Goal: Task Accomplishment & Management: Use online tool/utility

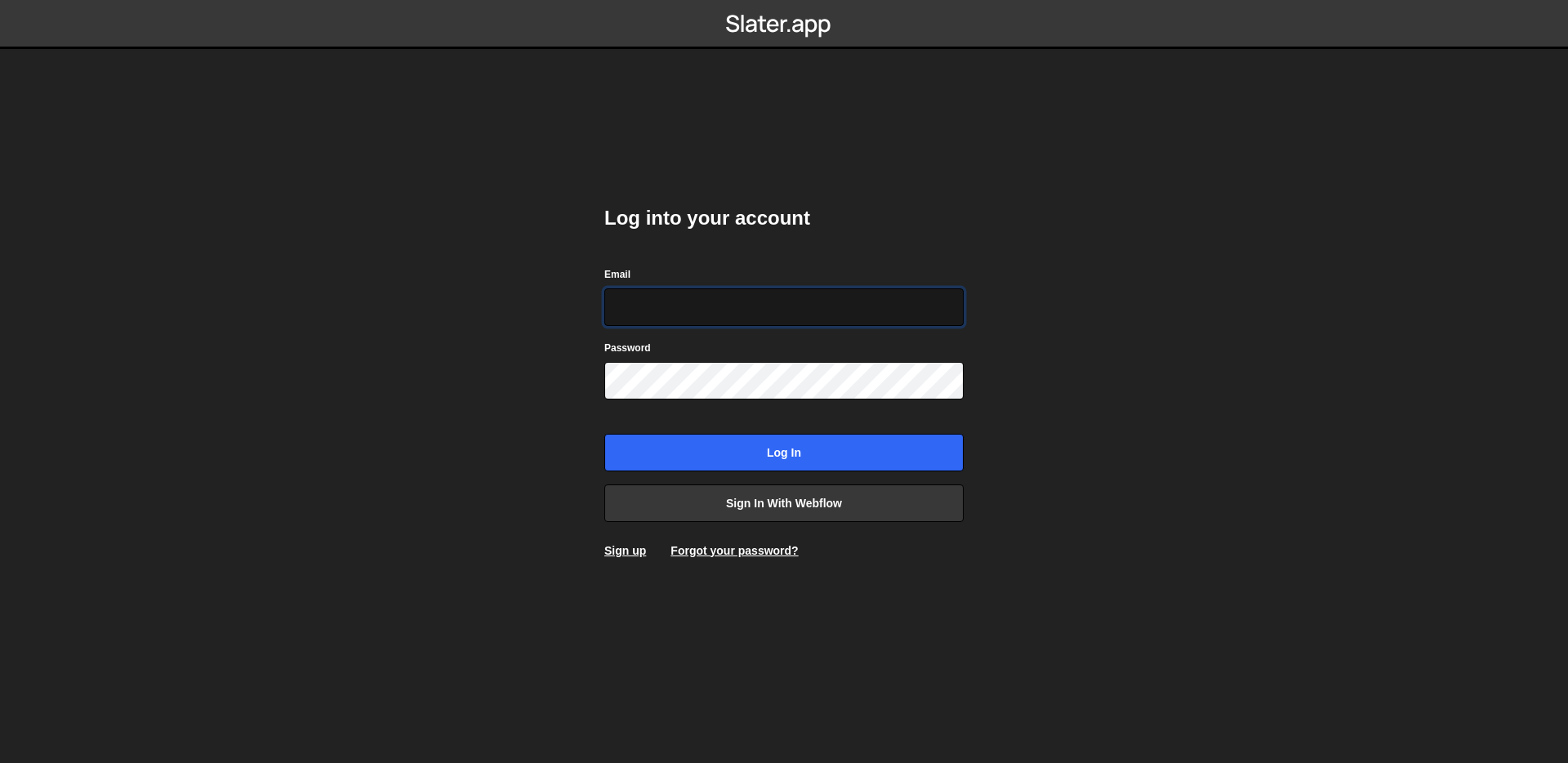
type input "simon@simonziri.com"
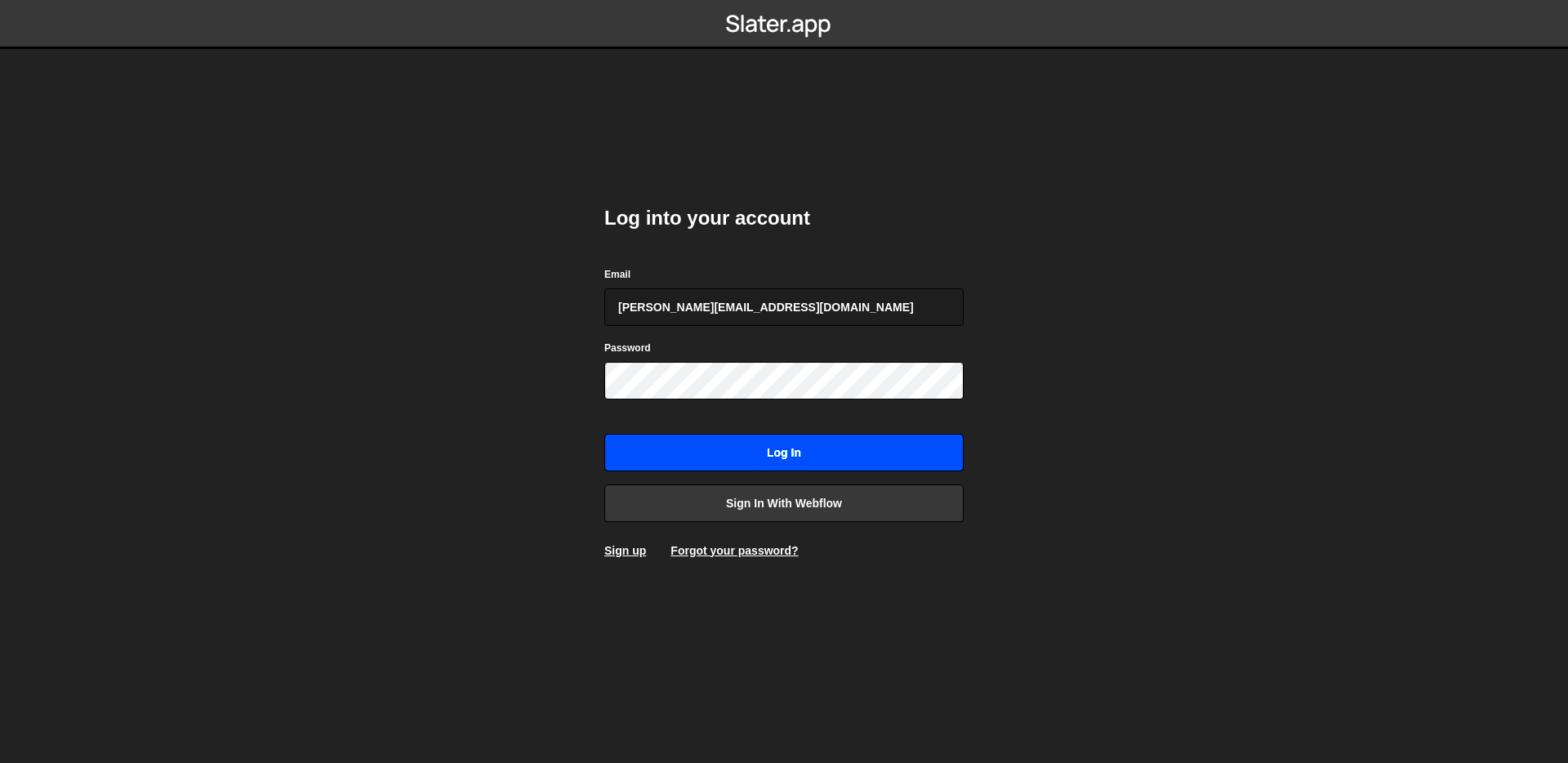
click at [836, 438] on input "Log in" at bounding box center [784, 452] width 360 height 38
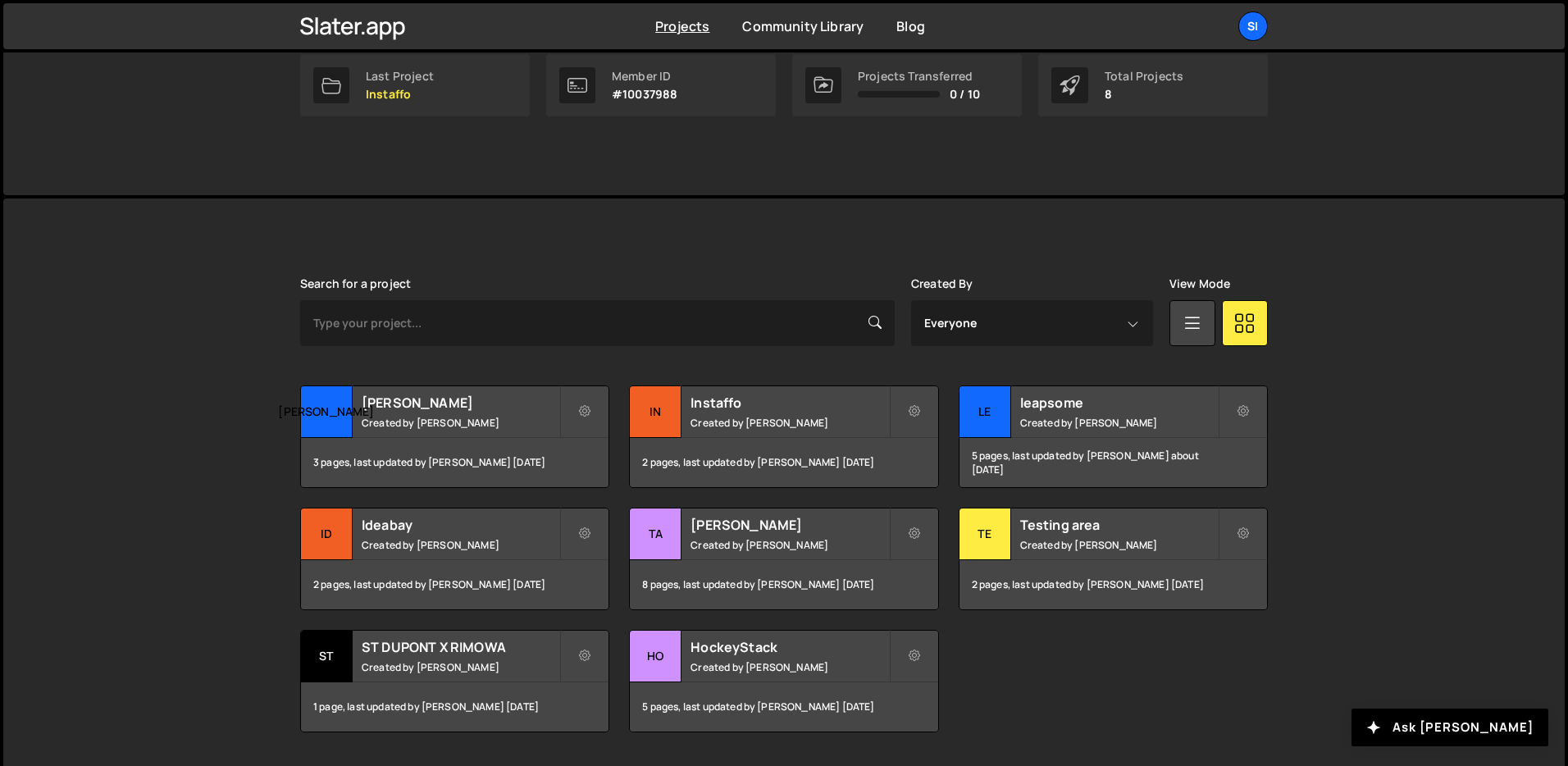
scroll to position [323, 0]
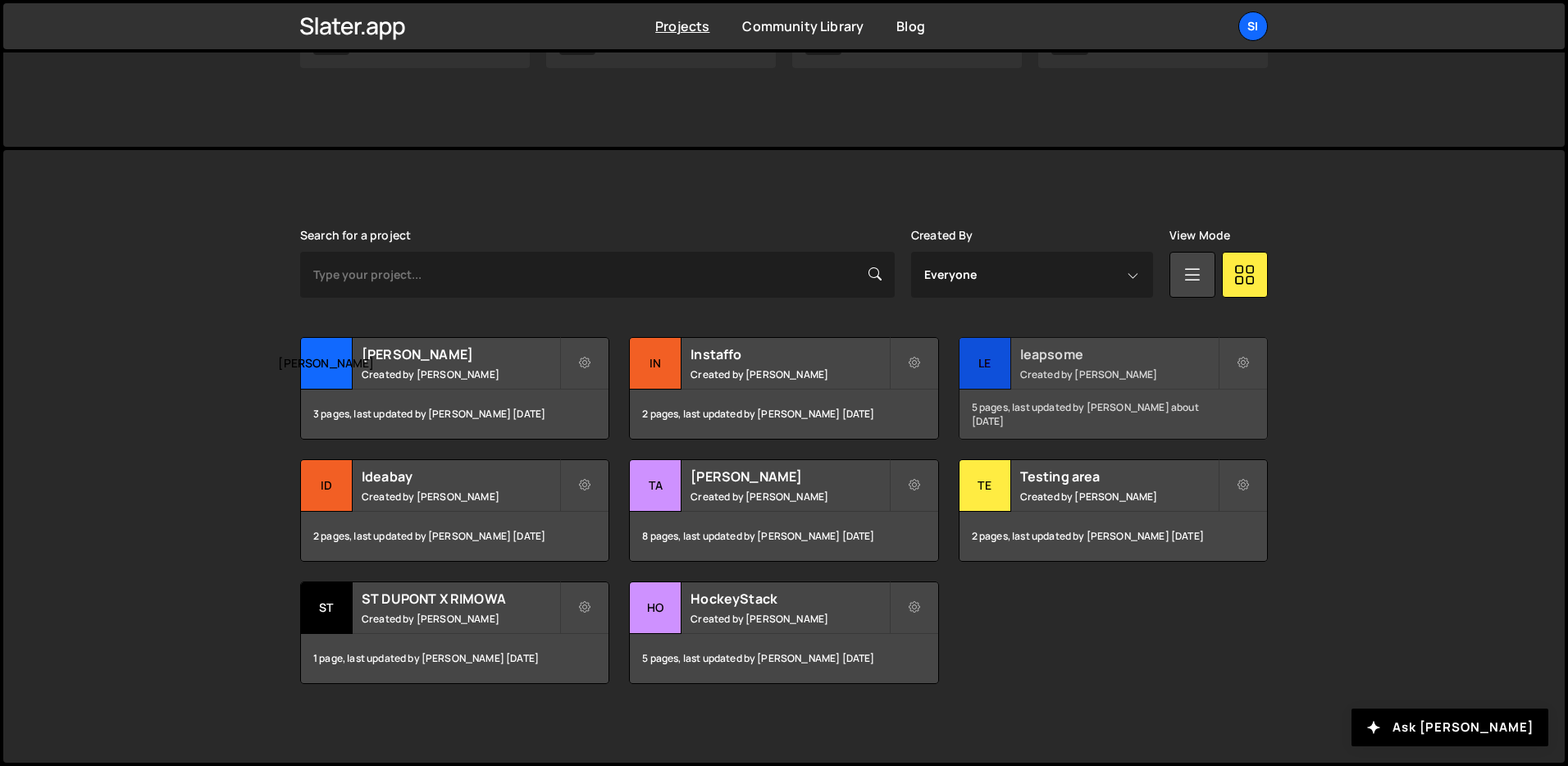
click at [965, 395] on div "5 pages, last updated by [PERSON_NAME] about [DATE]" at bounding box center [1114, 414] width 308 height 49
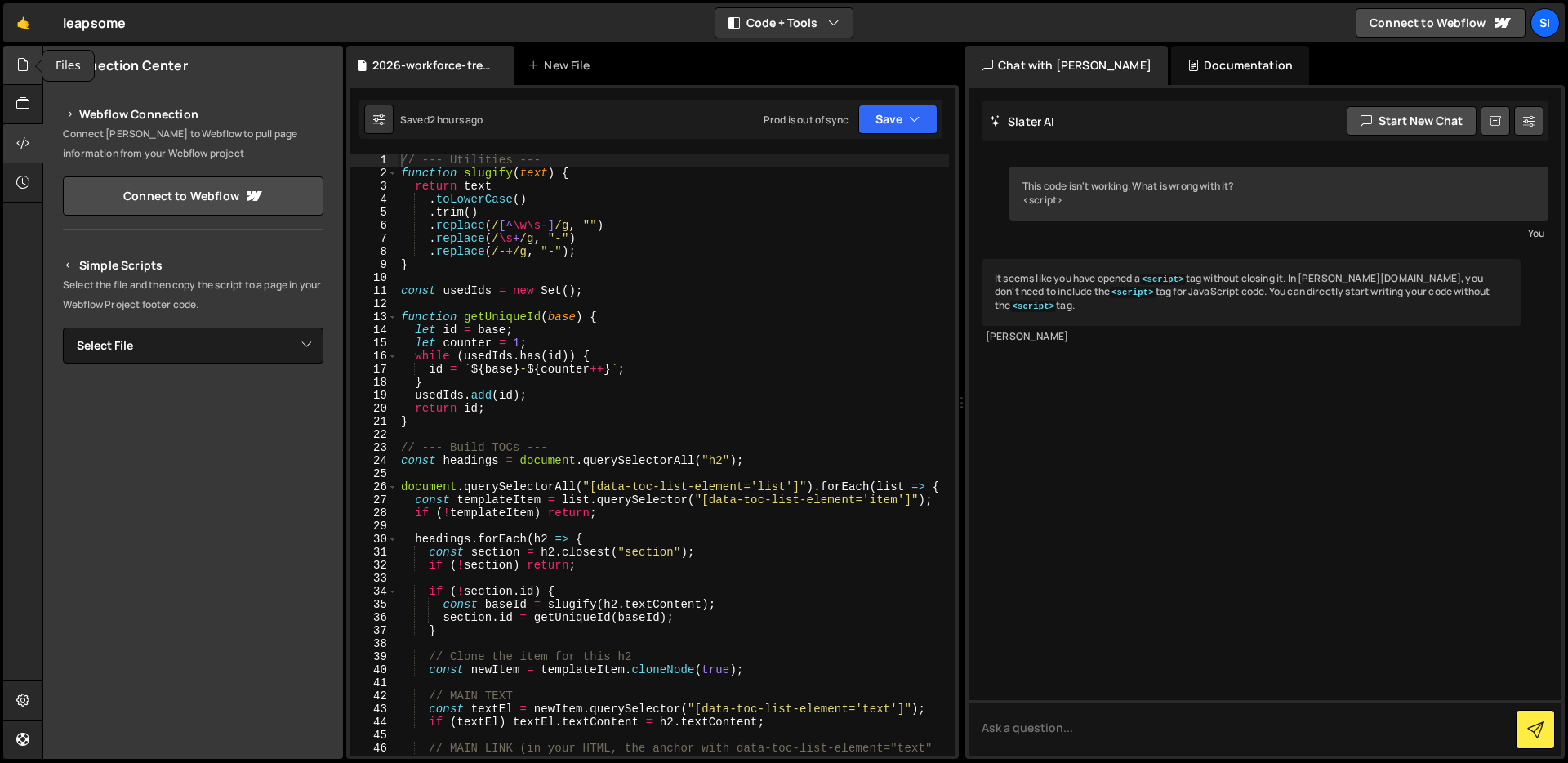
click at [24, 72] on icon at bounding box center [22, 65] width 13 height 18
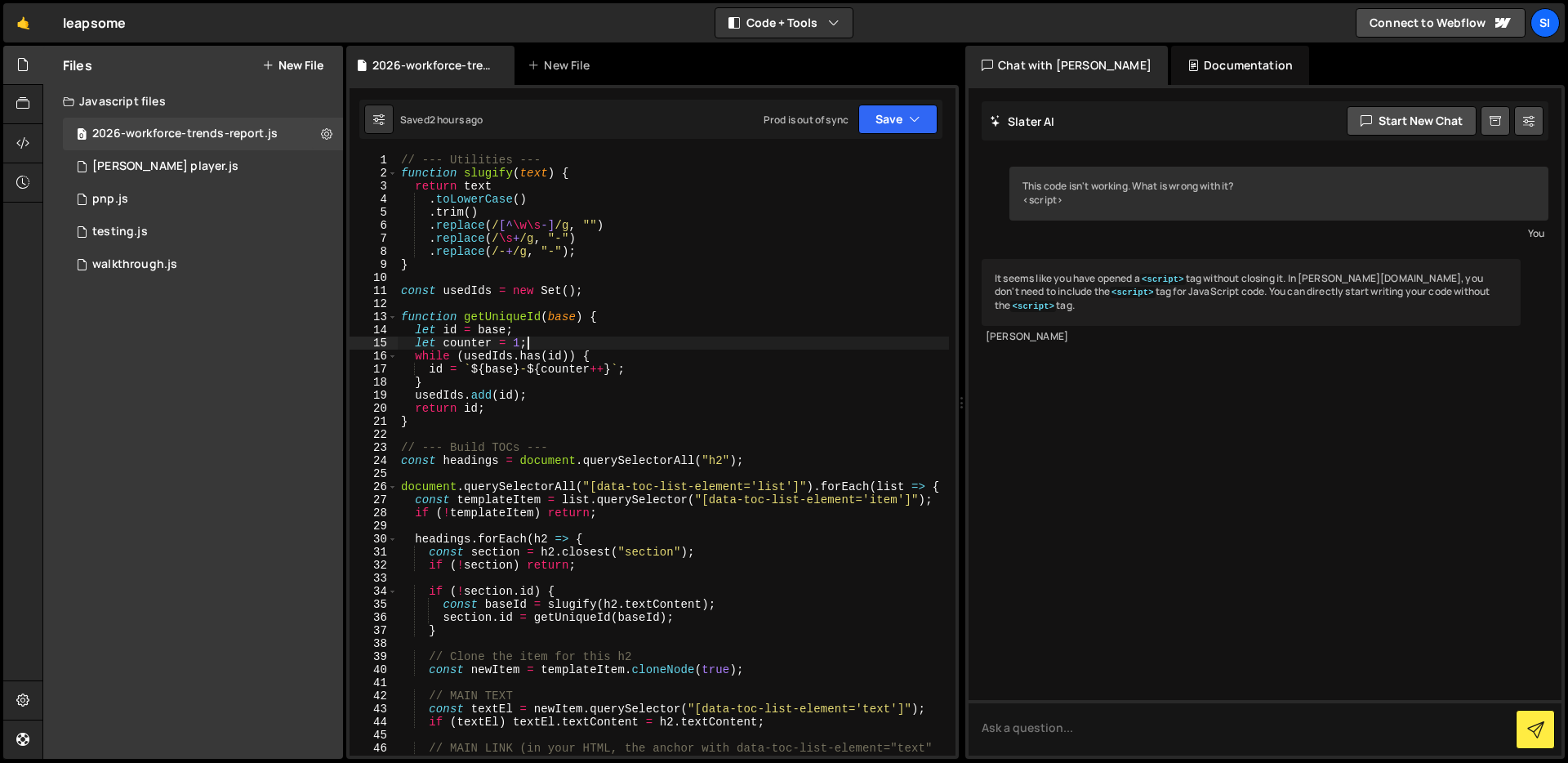
click at [621, 340] on div "// --- Utilities --- function slugify ( text ) { return text . toLowerCase ( ) …" at bounding box center [673, 473] width 552 height 641
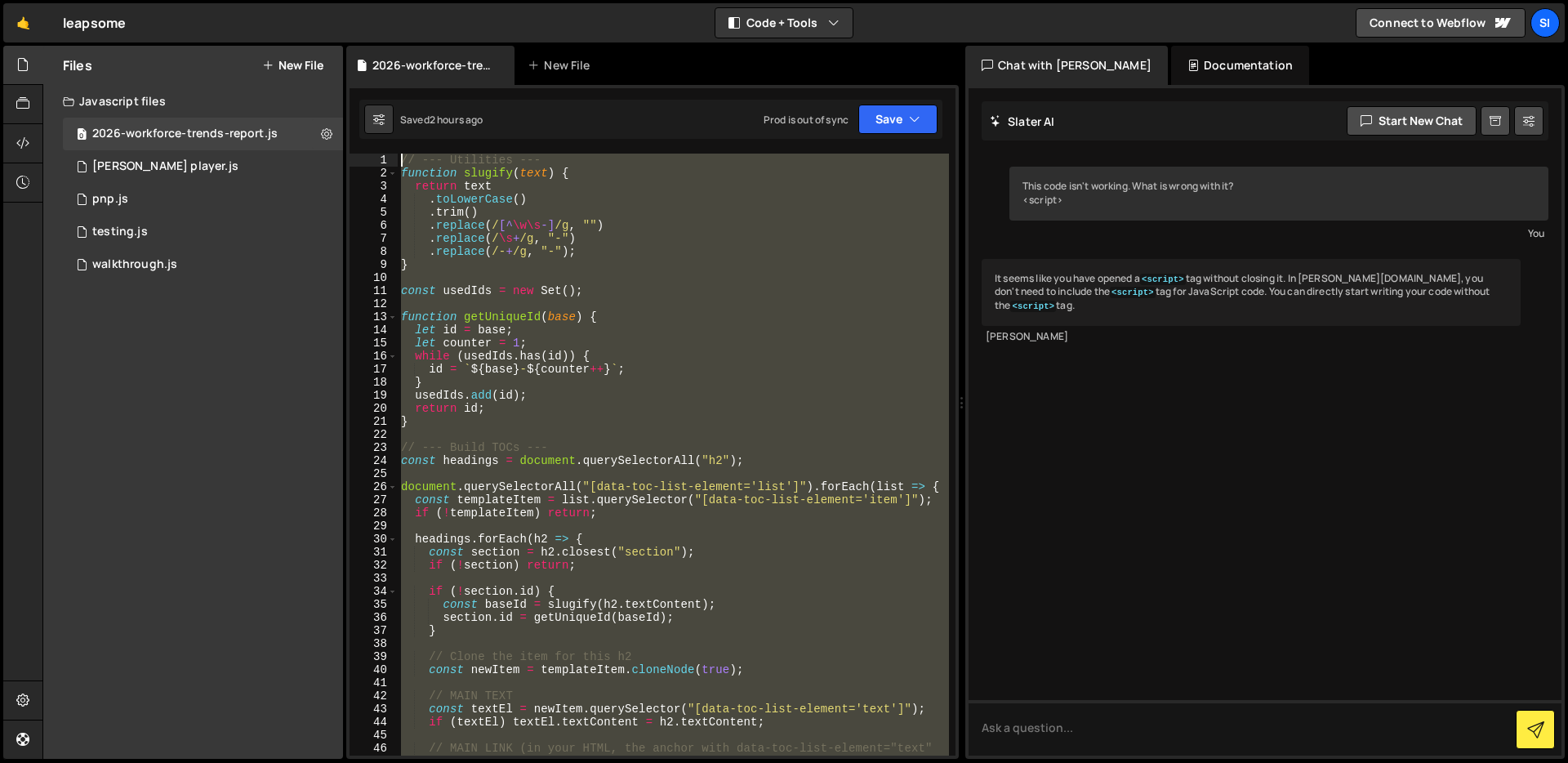
drag, startPoint x: 600, startPoint y: 466, endPoint x: 317, endPoint y: -120, distance: 650.8
click at [317, 0] on html "Projects Community Library Blog SI Projects Your Teams Invite team member Accou…" at bounding box center [784, 381] width 1568 height 763
type textarea "// --- Utilities --- function slugify(text) {"
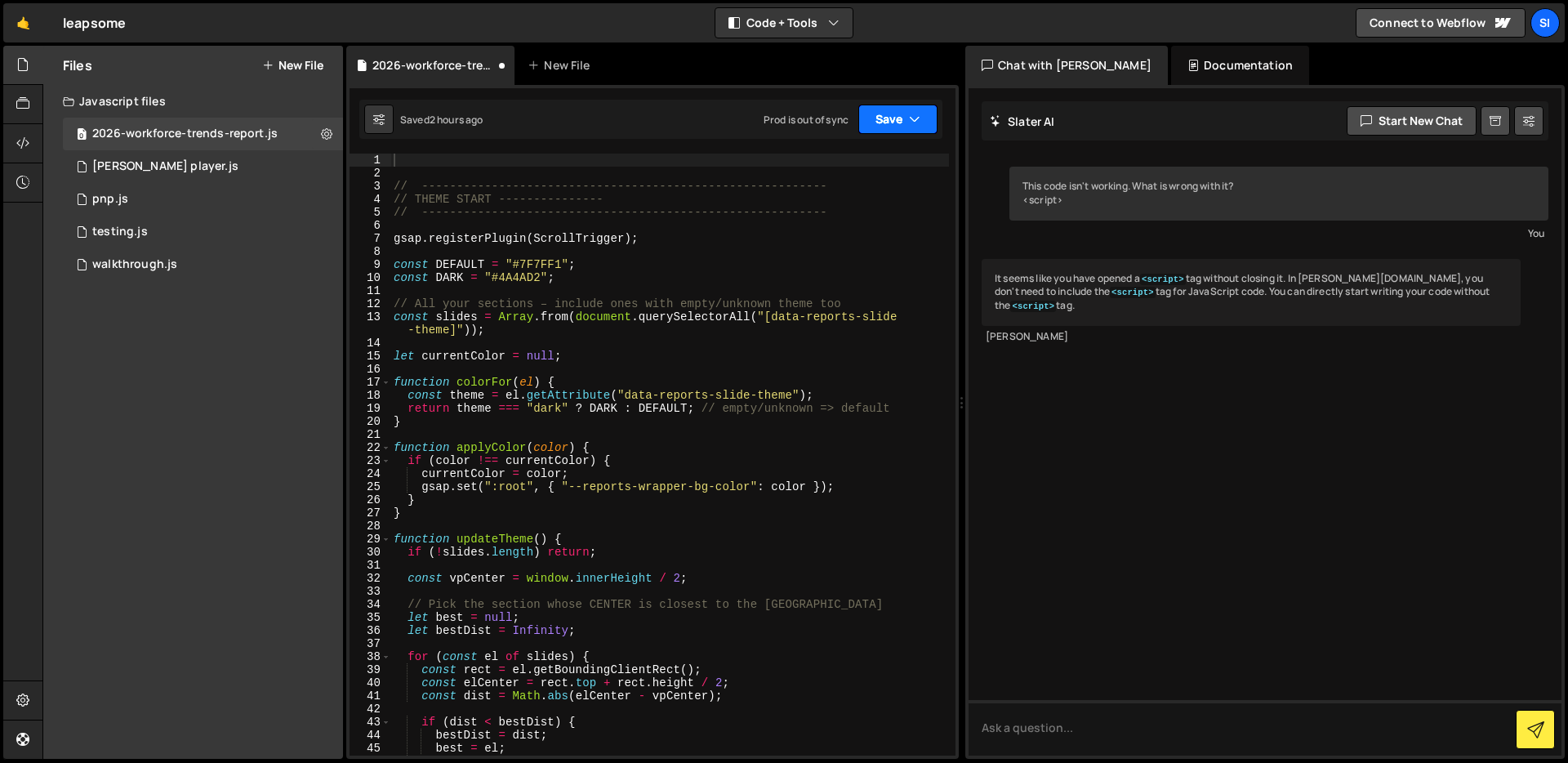
click at [876, 120] on button "Save" at bounding box center [898, 119] width 79 height 29
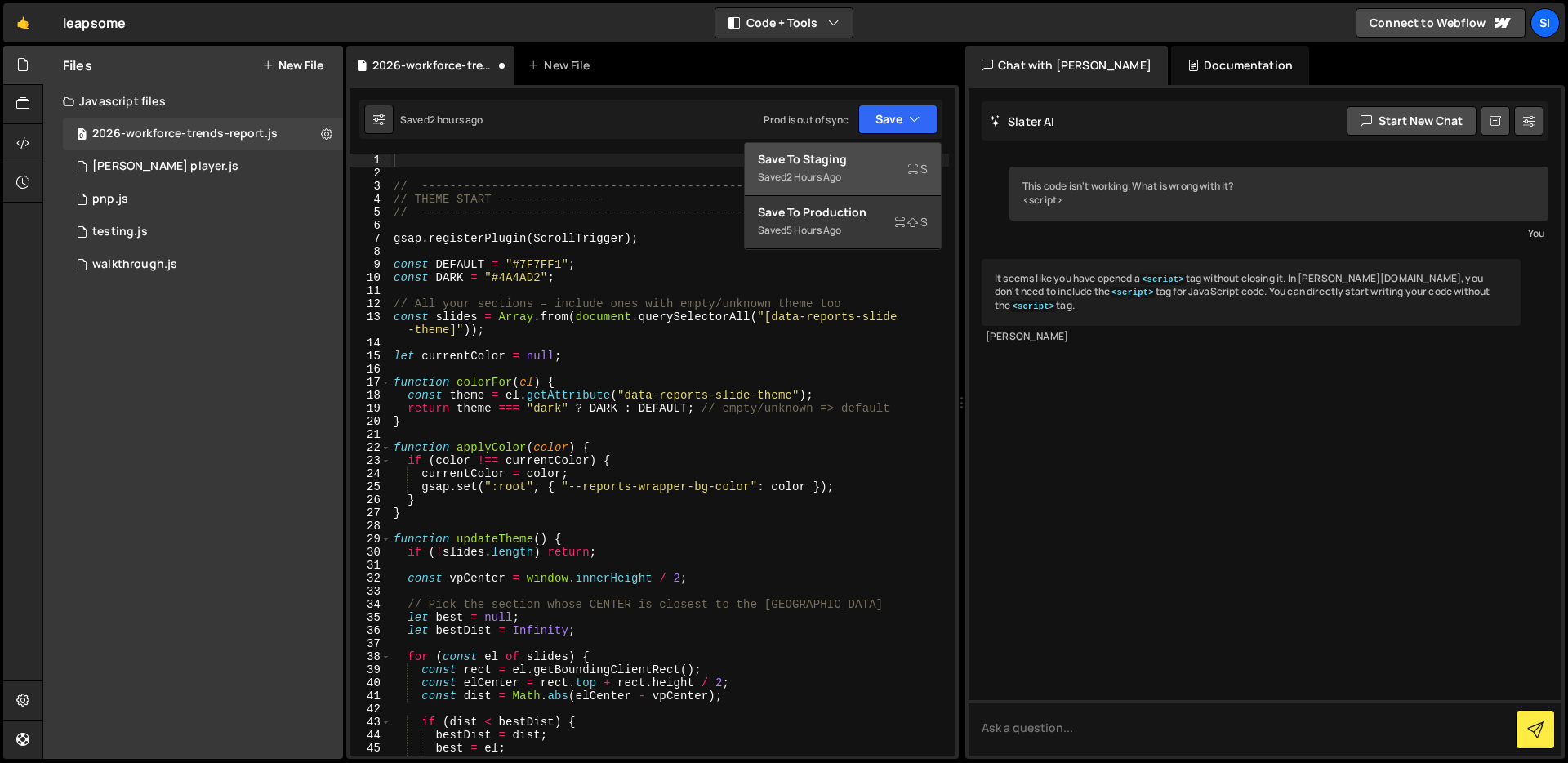
click at [833, 152] on div "Save to Staging S" at bounding box center [843, 159] width 170 height 16
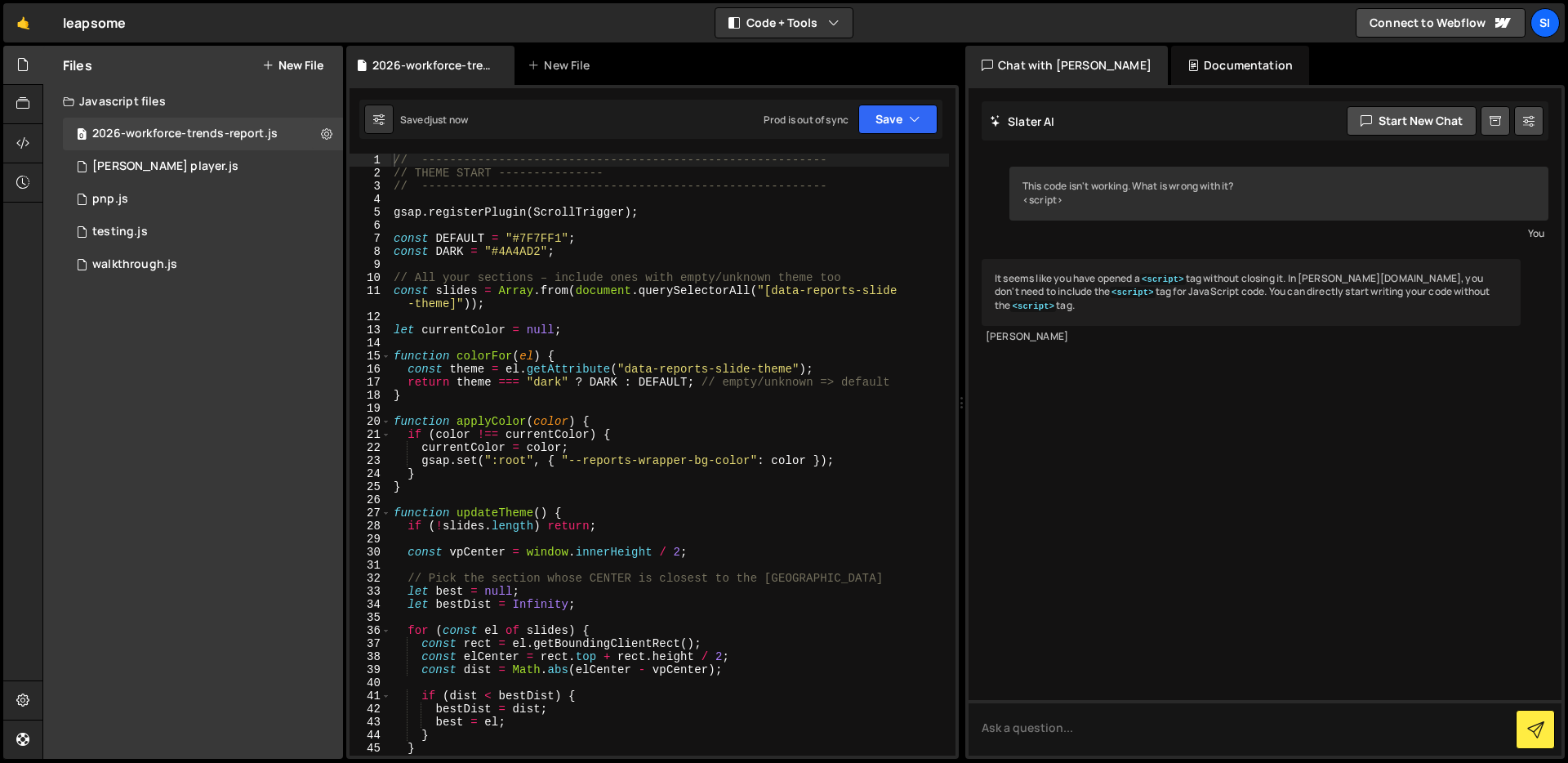
click at [623, 354] on div "// ---------------------------------------------------------- // THEME START --…" at bounding box center [670, 467] width 559 height 628
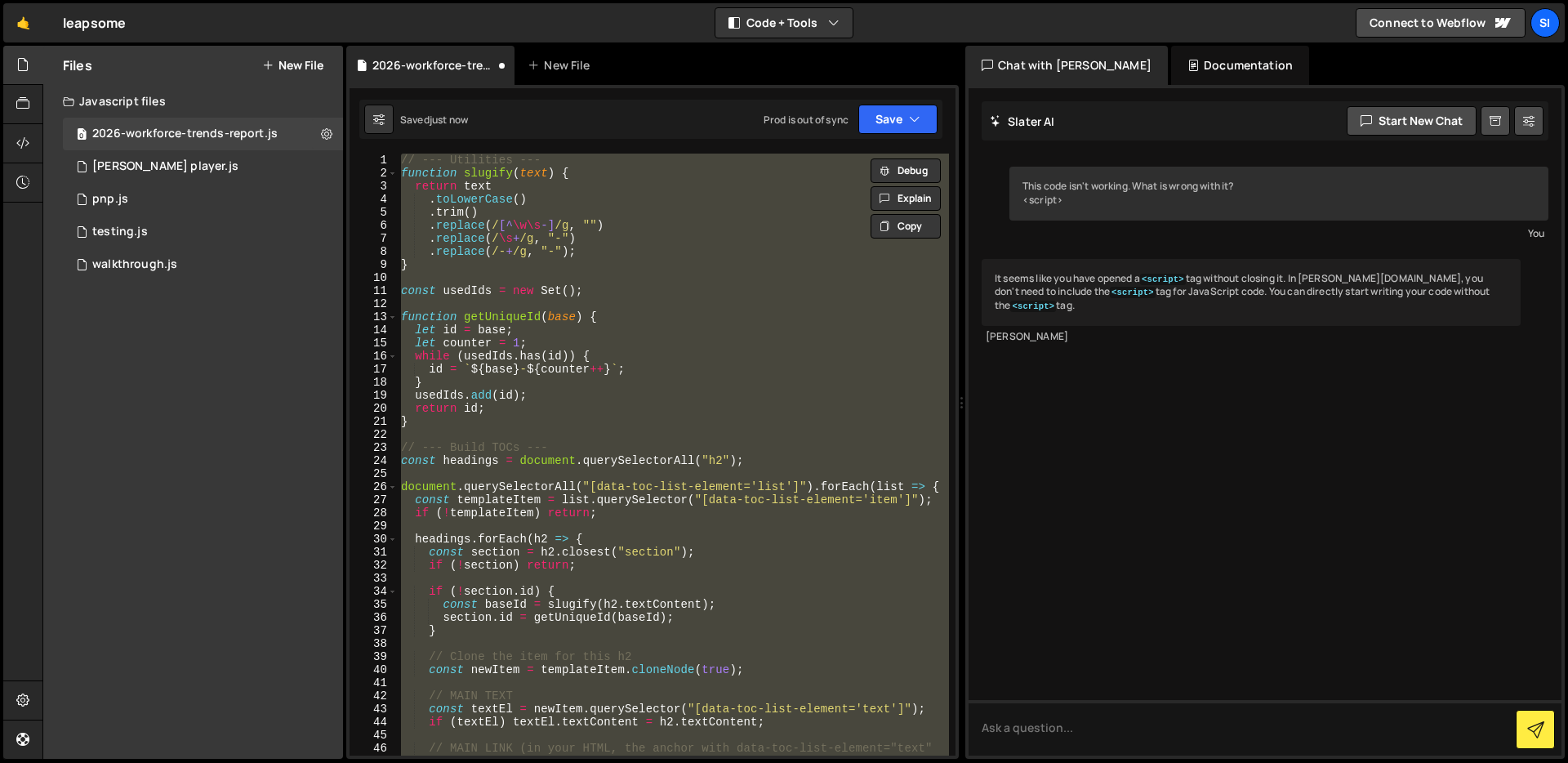
click at [623, 357] on div "// --- Utilities --- function slugify ( text ) { return text . toLowerCase ( ) …" at bounding box center [673, 454] width 552 height 602
type textarea "while (usedIds.has(id)) {"
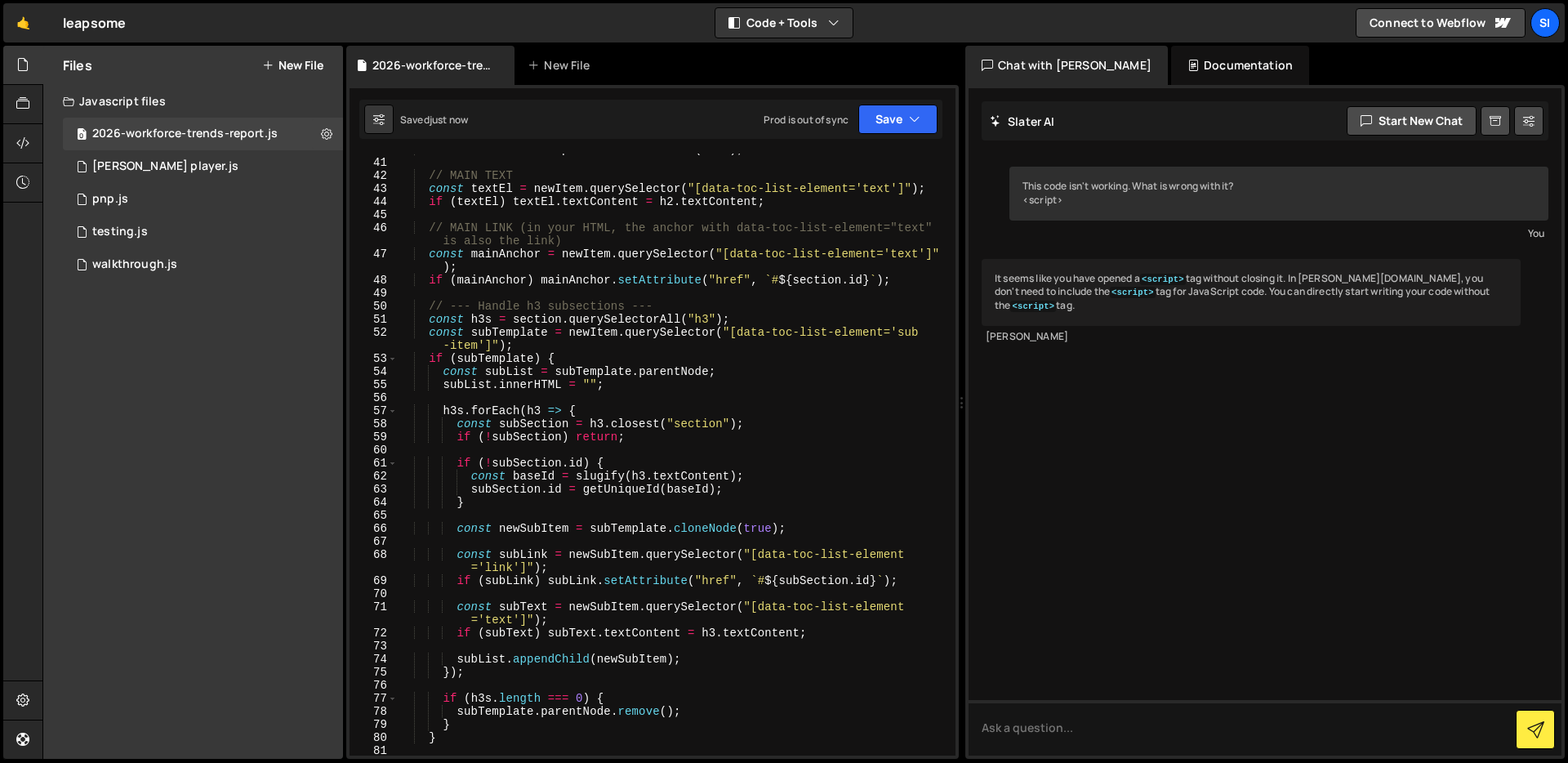
scroll to position [800, 0]
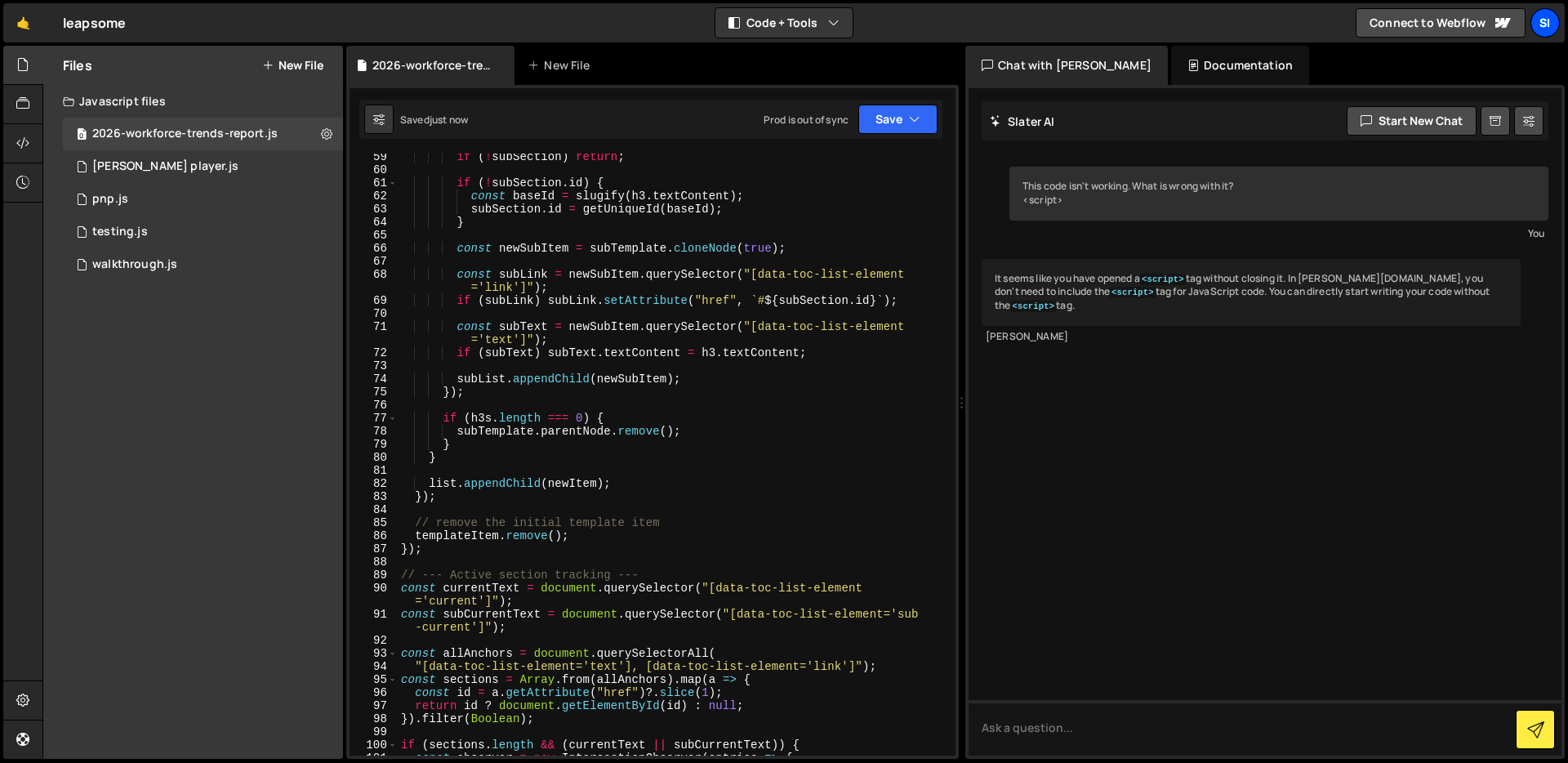
click at [1555, 21] on div "SI" at bounding box center [1546, 22] width 29 height 29
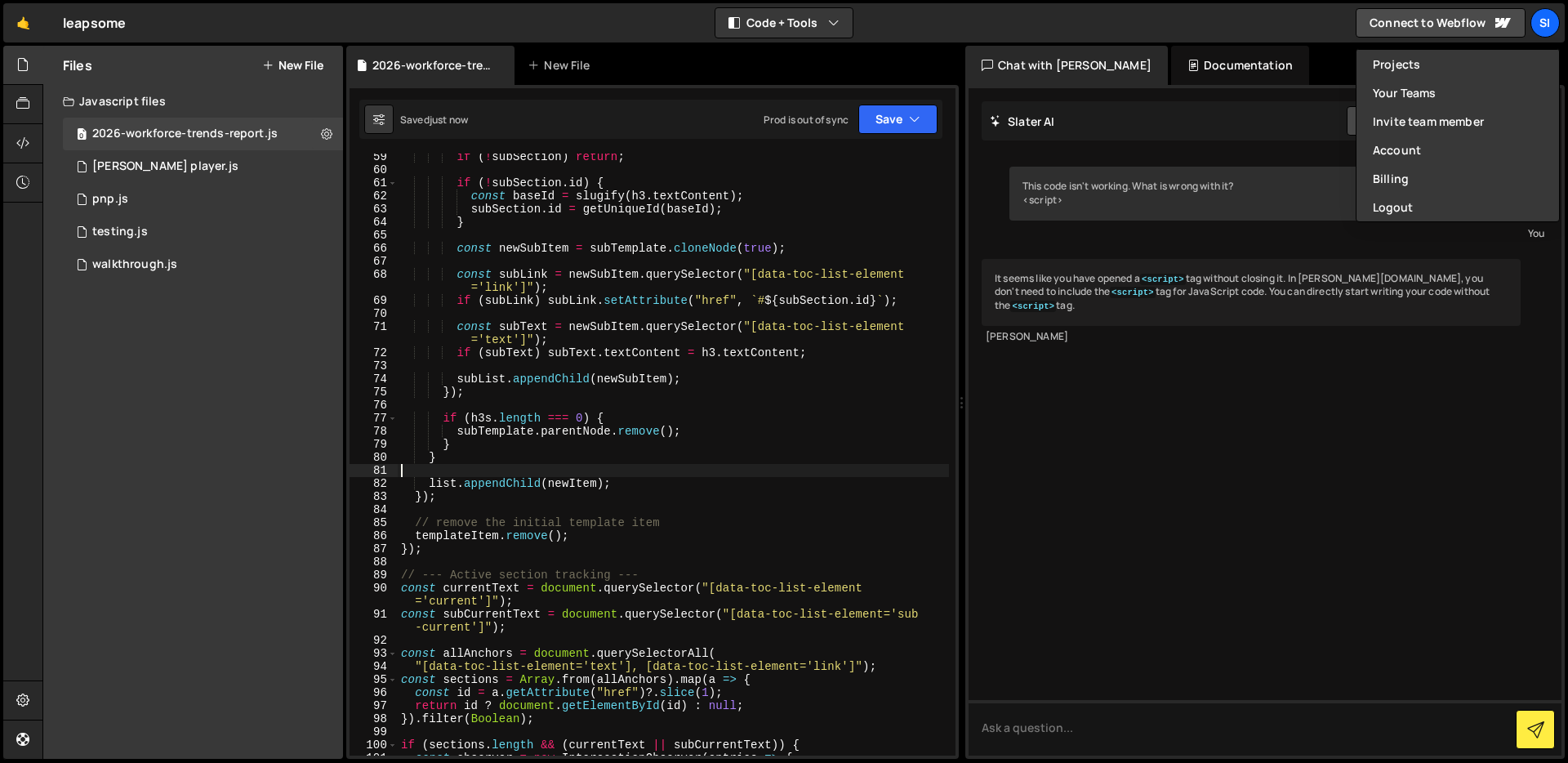
click at [717, 471] on div "if ( ! subSection ) return ; if ( ! subSection . id ) { const baseId = slugify …" at bounding box center [673, 465] width 552 height 628
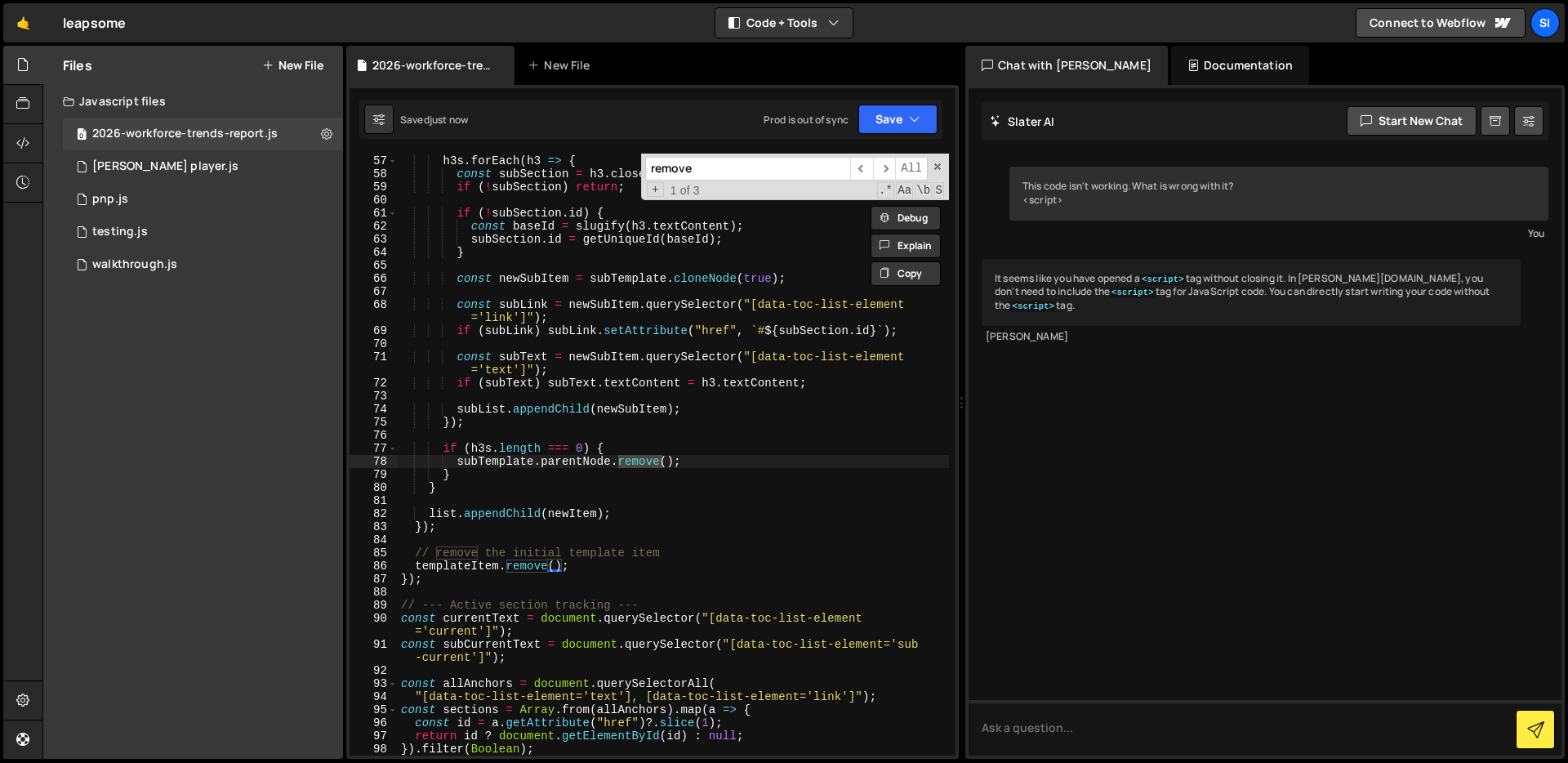
scroll to position [771, 0]
type input "remove"
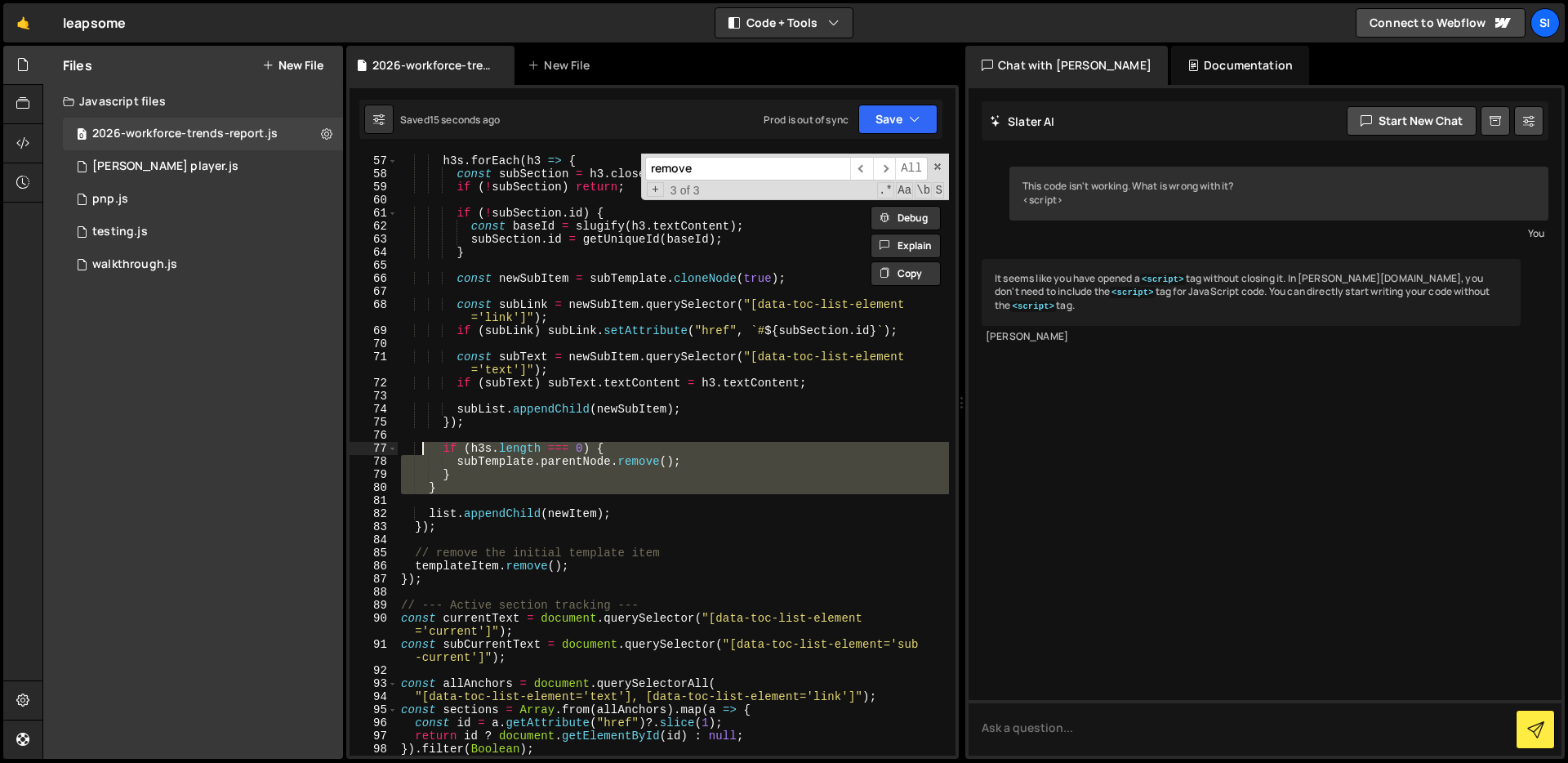
drag, startPoint x: 719, startPoint y: 502, endPoint x: 424, endPoint y: 444, distance: 300.6
click at [425, 444] on div "h3s . forEach ( h3 => { const subSection = h3 . closest ( "section" ) ; if ( ! …" at bounding box center [673, 455] width 552 height 628
click at [541, 458] on div "h3s . forEach ( h3 => { const subSection = h3 . closest ( "section" ) ; if ( ! …" at bounding box center [673, 454] width 552 height 602
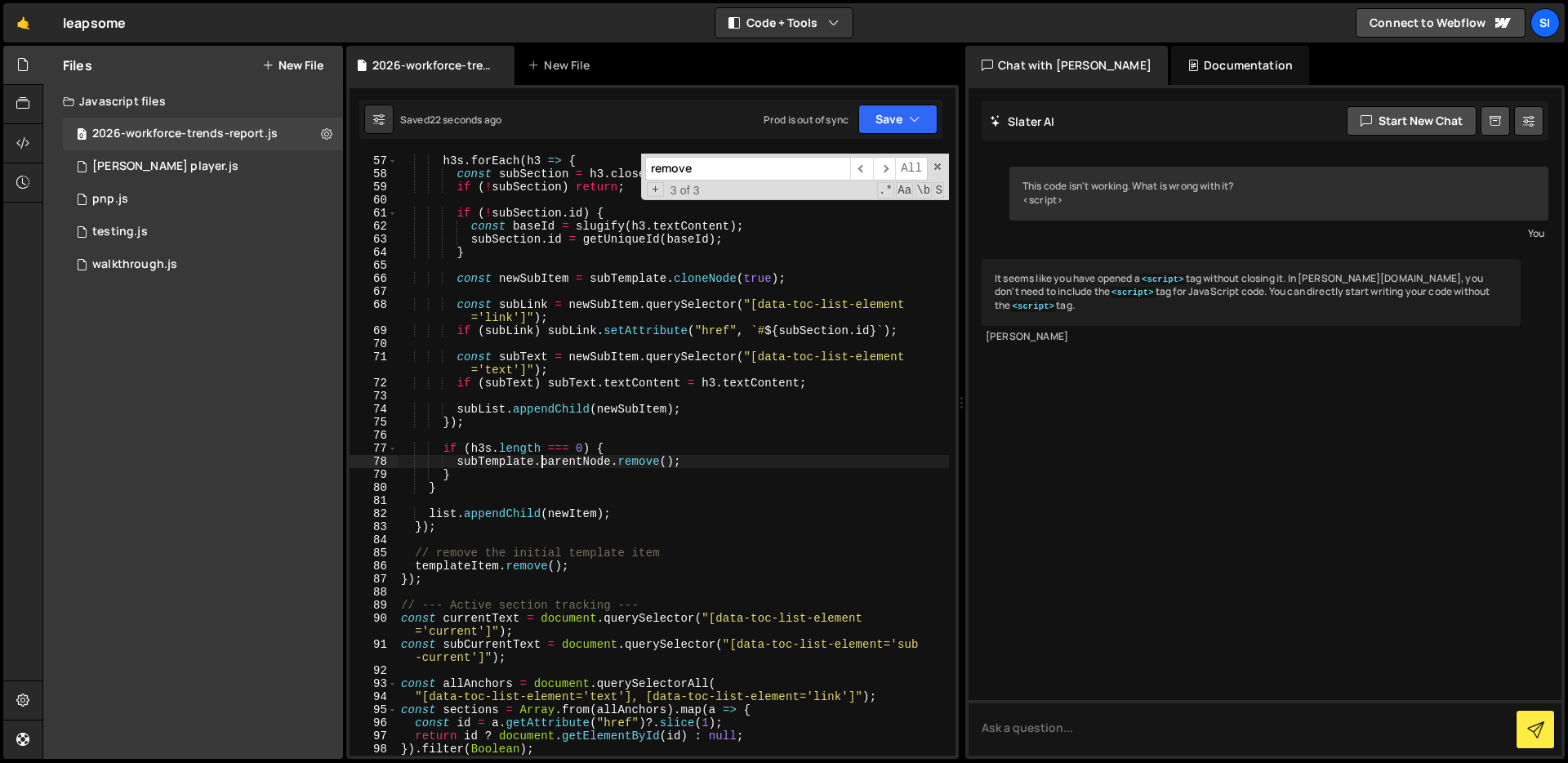
click at [602, 454] on div "h3s . forEach ( h3 => { const subSection = h3 . closest ( "section" ) ; if ( ! …" at bounding box center [673, 455] width 552 height 628
click at [602, 459] on div "h3s . forEach ( h3 => { const subSection = h3 . closest ( "section" ) ; if ( ! …" at bounding box center [673, 455] width 552 height 628
click at [657, 455] on div "h3s . forEach ( h3 => { const subSection = h3 . closest ( "section" ) ; if ( ! …" at bounding box center [673, 454] width 552 height 602
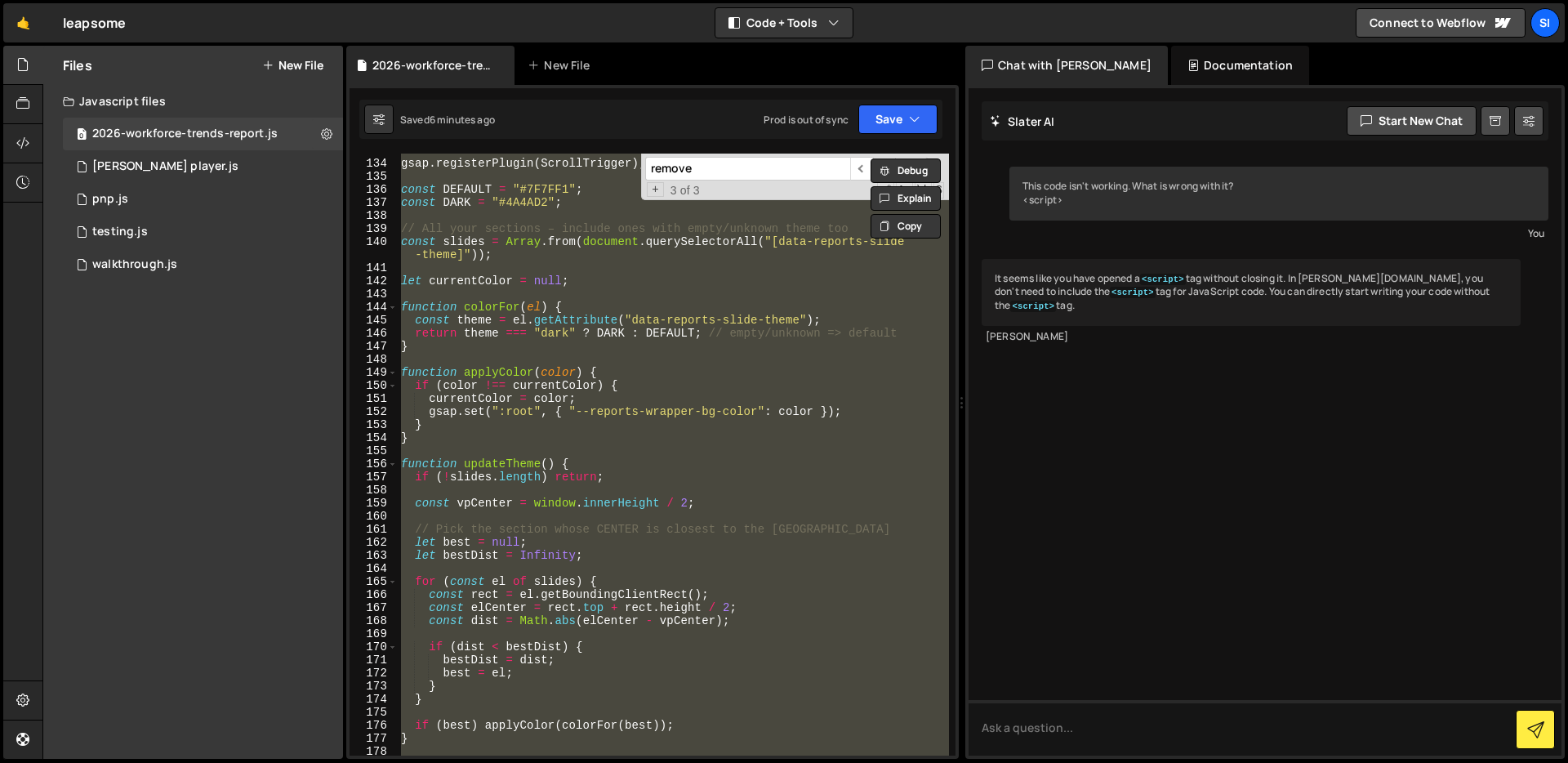
click at [575, 372] on div "gsap . registerPlugin ( ScrollTrigger ) ; const DEFAULT = "#7F7FF1" ; const DAR…" at bounding box center [673, 454] width 552 height 602
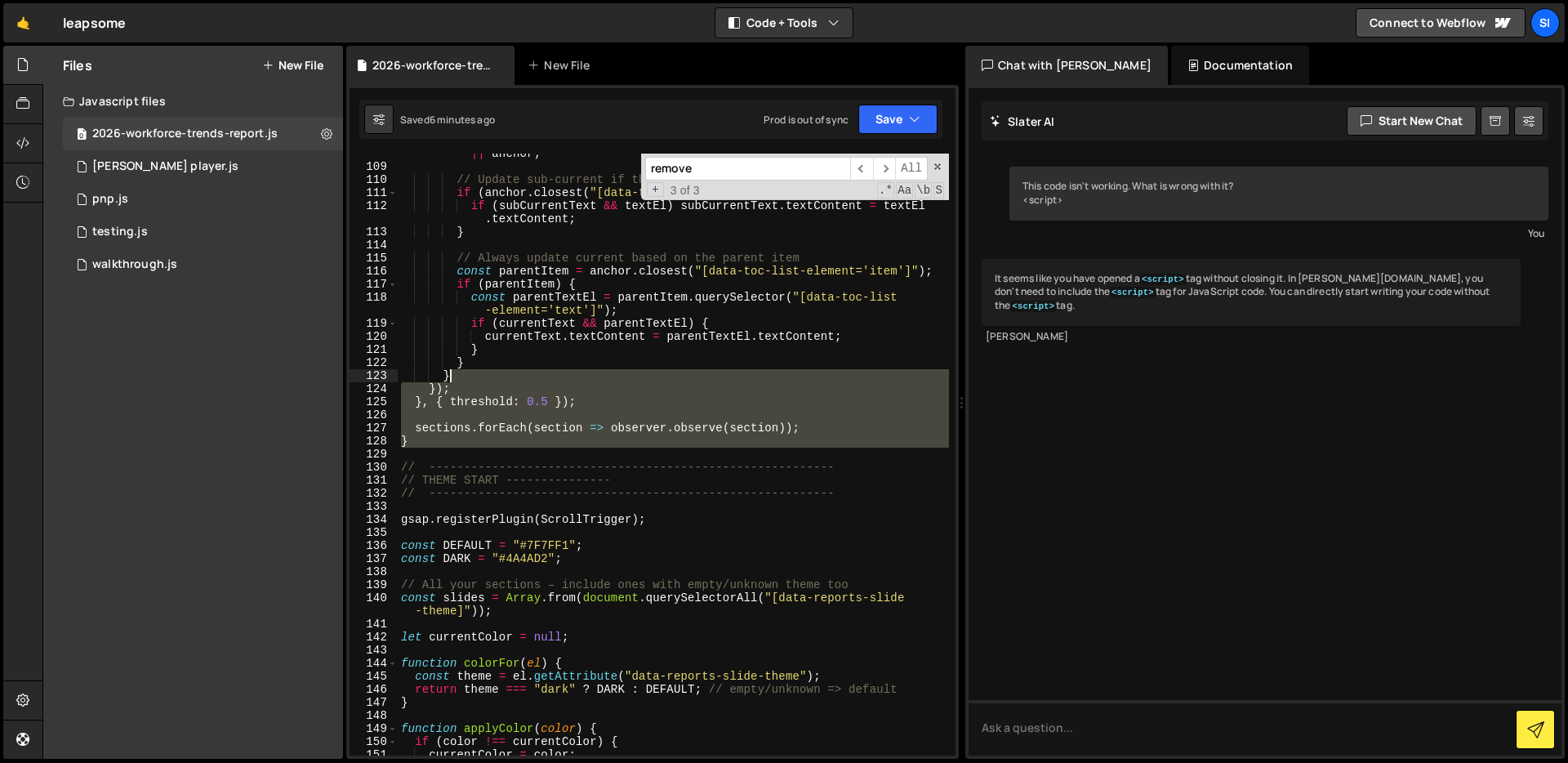
scroll to position [0, 0]
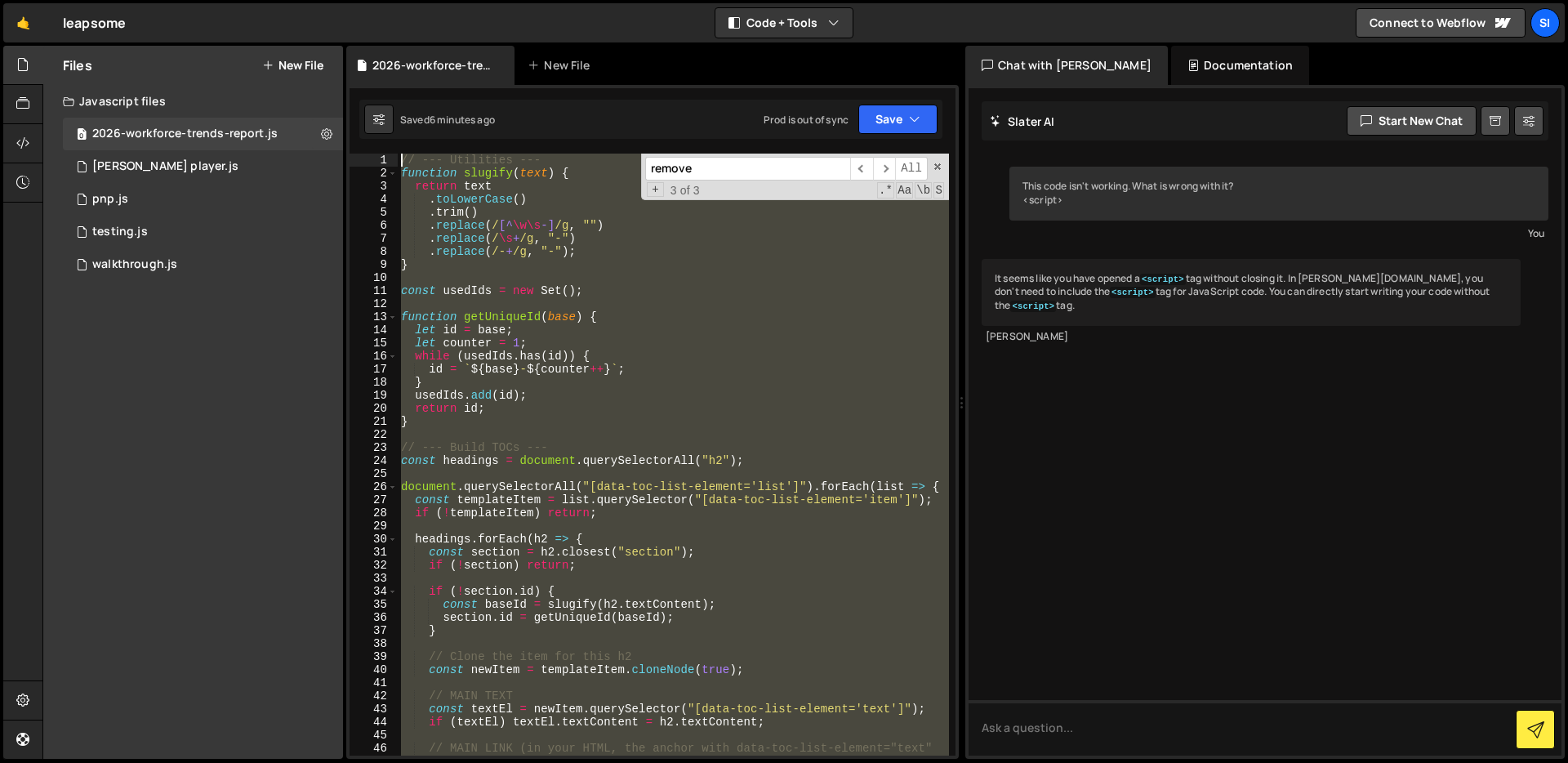
drag, startPoint x: 569, startPoint y: 452, endPoint x: 312, endPoint y: -120, distance: 627.1
click at [312, 0] on html "Projects Community Library Blog SI Projects Your Teams Invite team member Accou…" at bounding box center [784, 381] width 1568 height 763
type textarea "// --- Utilities --- function slugify(text) {"
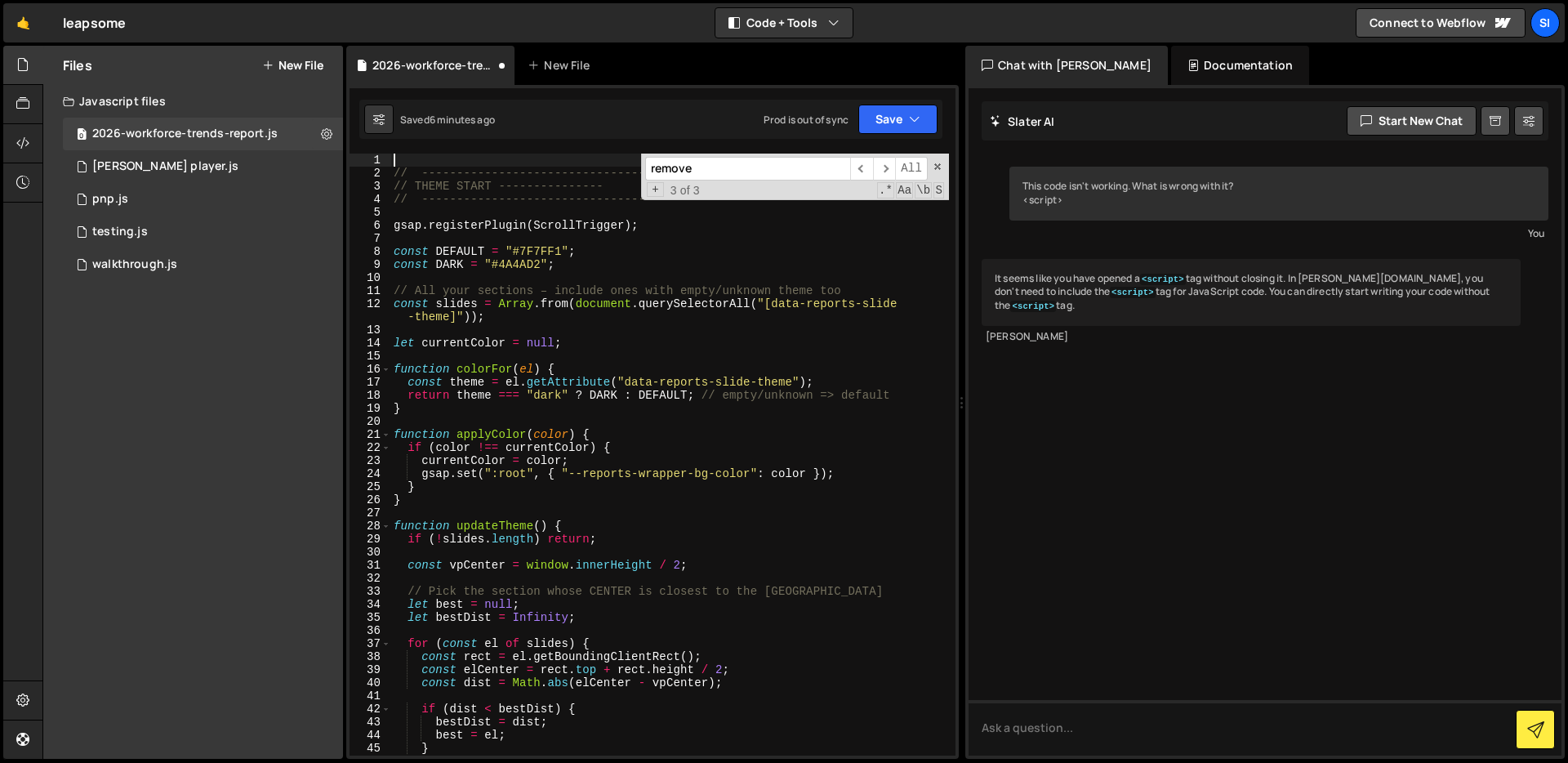
paste textarea "sections.forEach(section => observer.observe(section));"
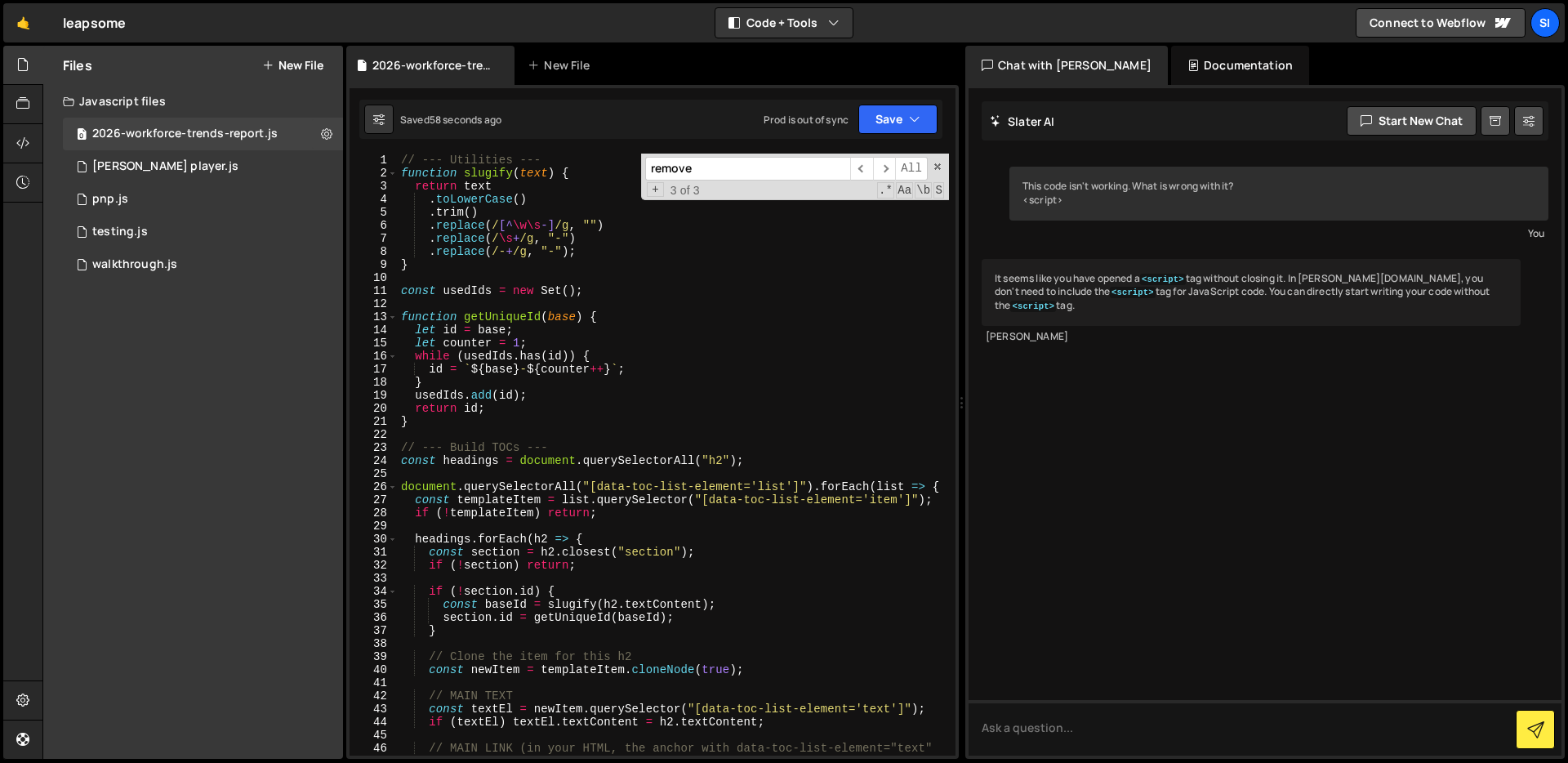
click at [563, 335] on div "// --- Utilities --- function slugify ( text ) { return text . toLowerCase ( ) …" at bounding box center [673, 473] width 552 height 641
type textarea "});"
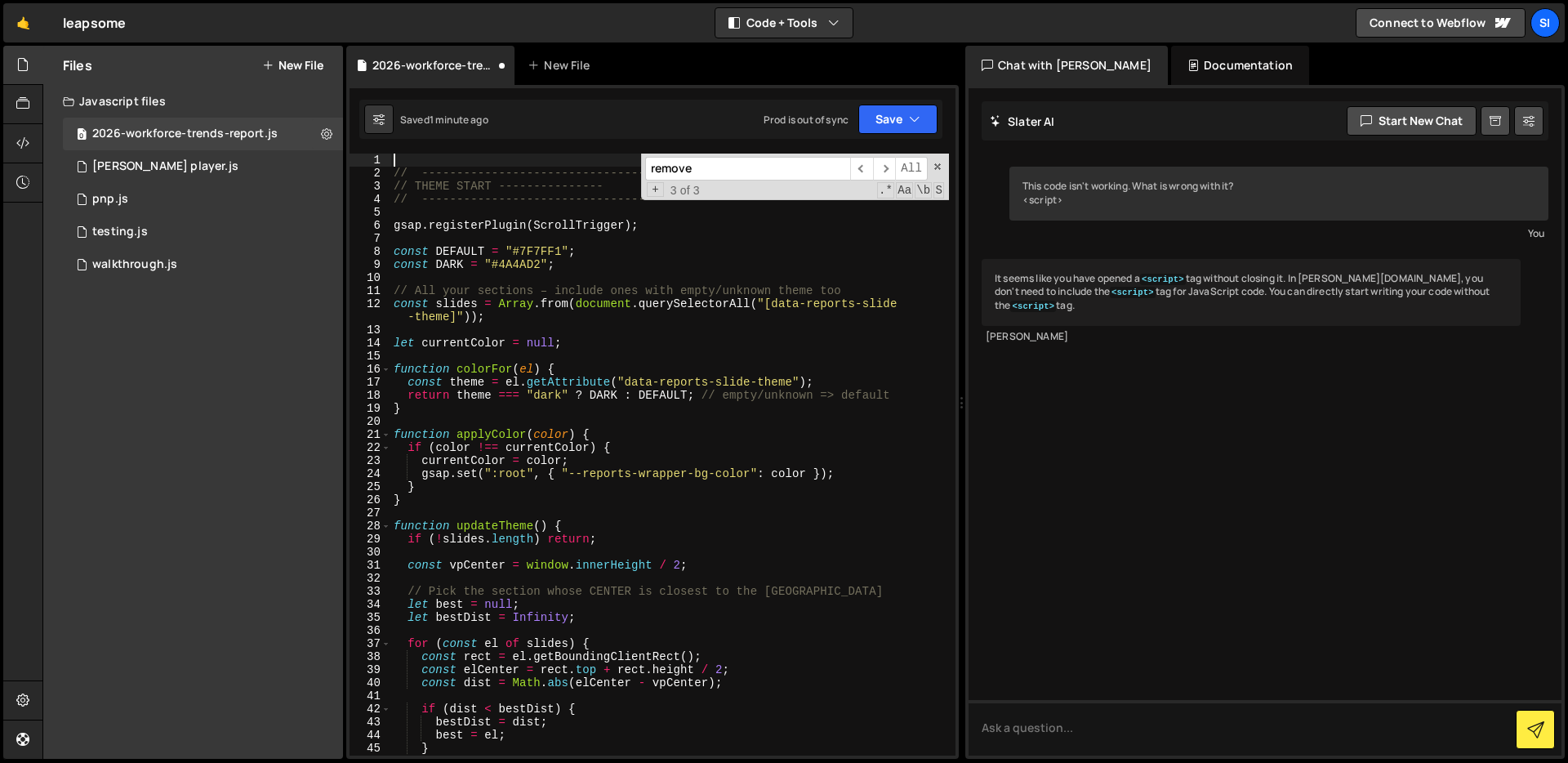
type textarea "}"
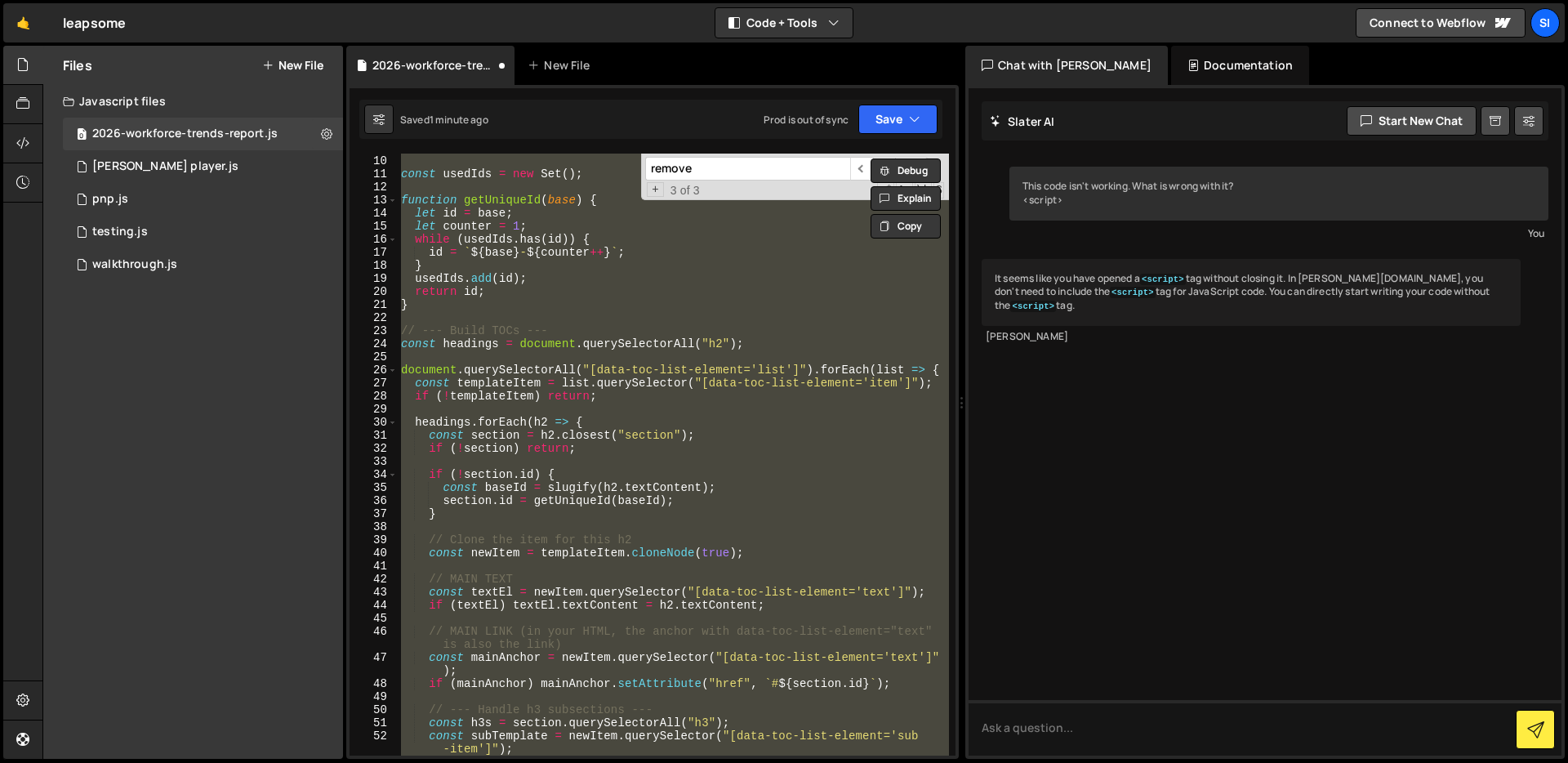
click at [639, 419] on div "} const usedIds = new Set ( ) ; function getUniqueId ( base ) { let id = base ;…" at bounding box center [673, 454] width 552 height 602
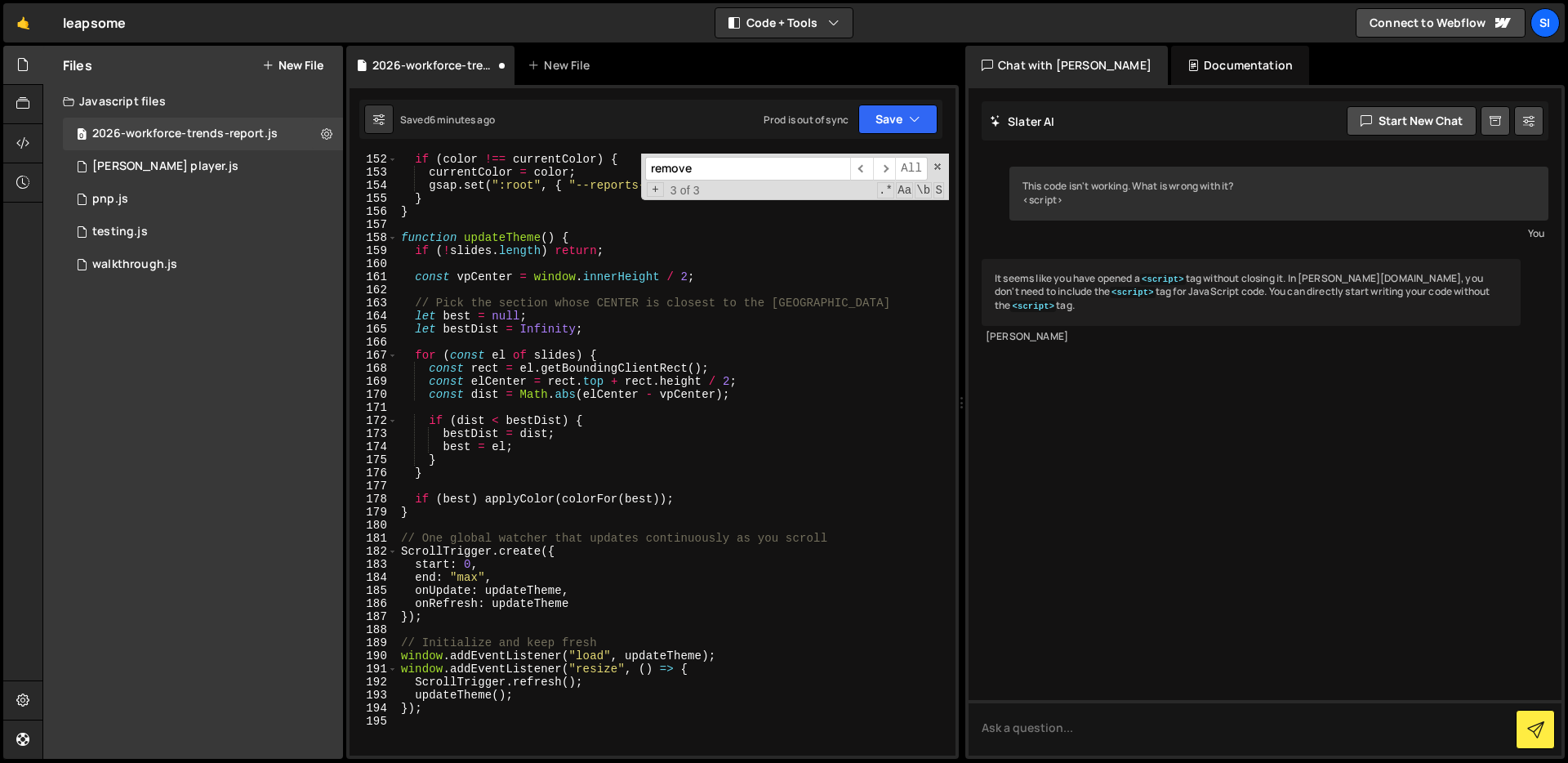
scroll to position [2323, 0]
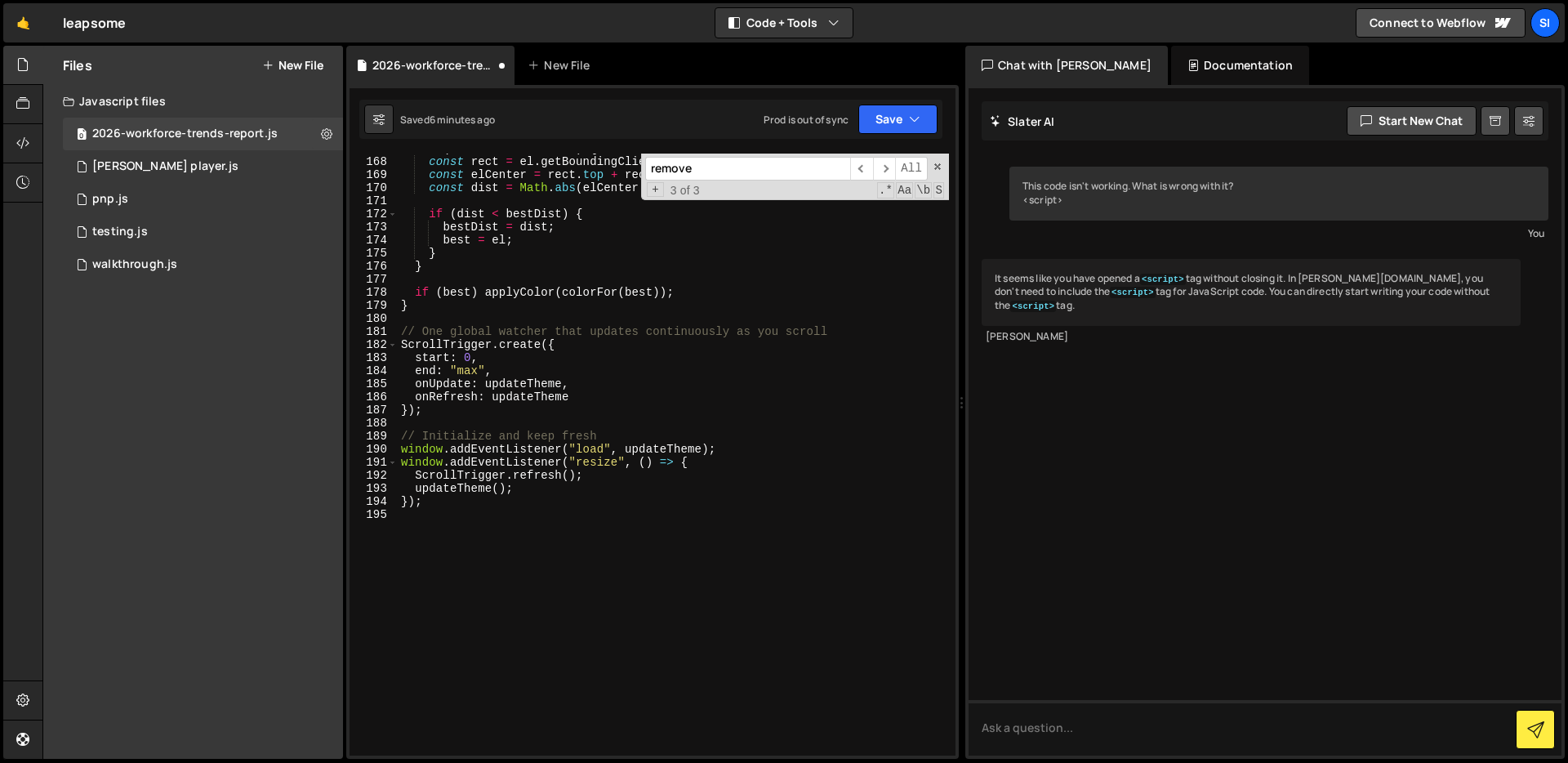
click at [603, 472] on div "for ( const el of slides ) { const rect = el . getBoundingClientRect ( ) ; cons…" at bounding box center [673, 456] width 552 height 628
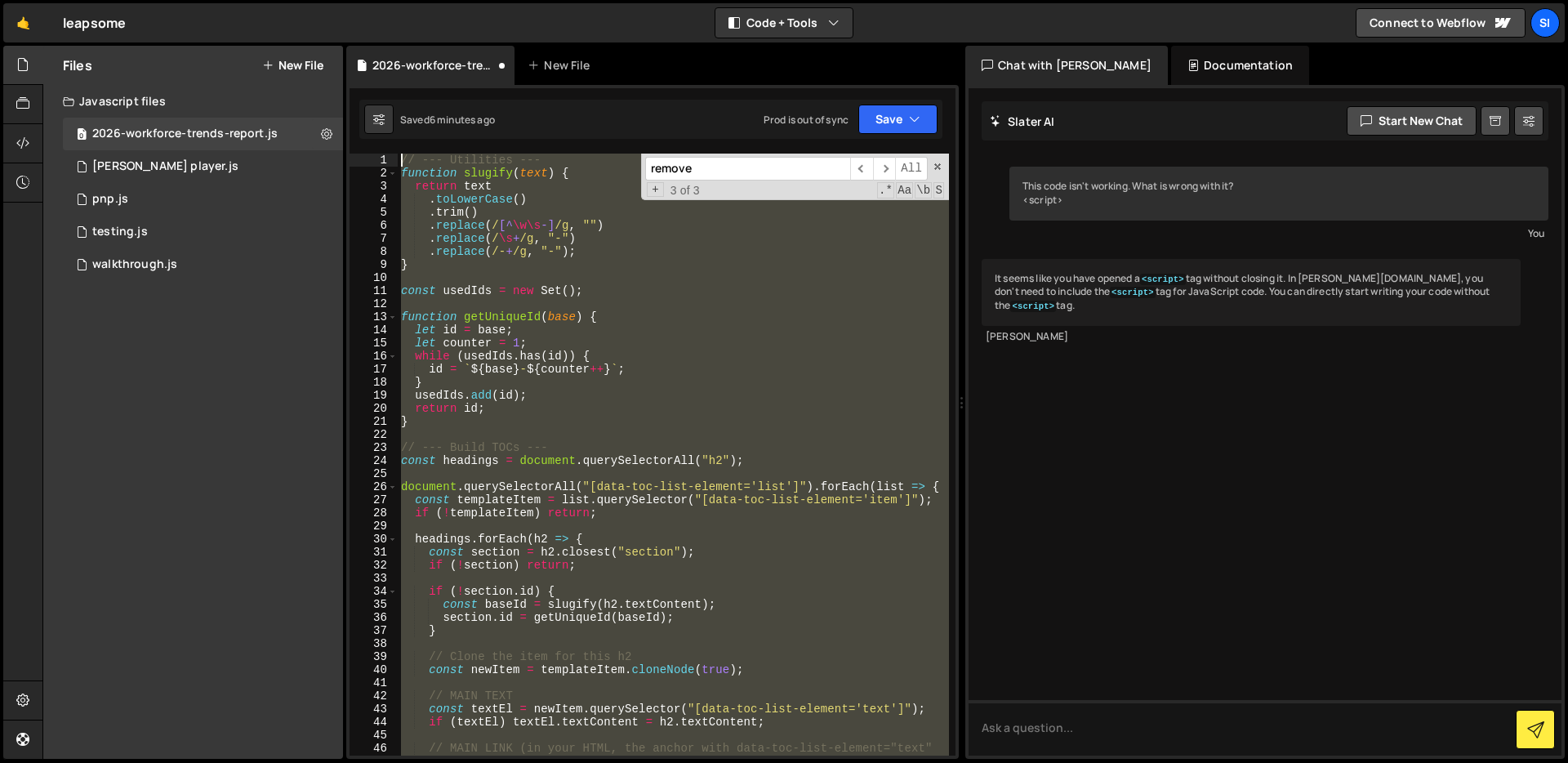
scroll to position [0, 0]
drag, startPoint x: 601, startPoint y: 504, endPoint x: 357, endPoint y: -93, distance: 644.9
click at [357, 0] on html "Projects Community Library Blog SI Projects Your Teams Invite team member Accou…" at bounding box center [784, 381] width 1568 height 763
type textarea "// --- Utilities --- function slugify(text) {"
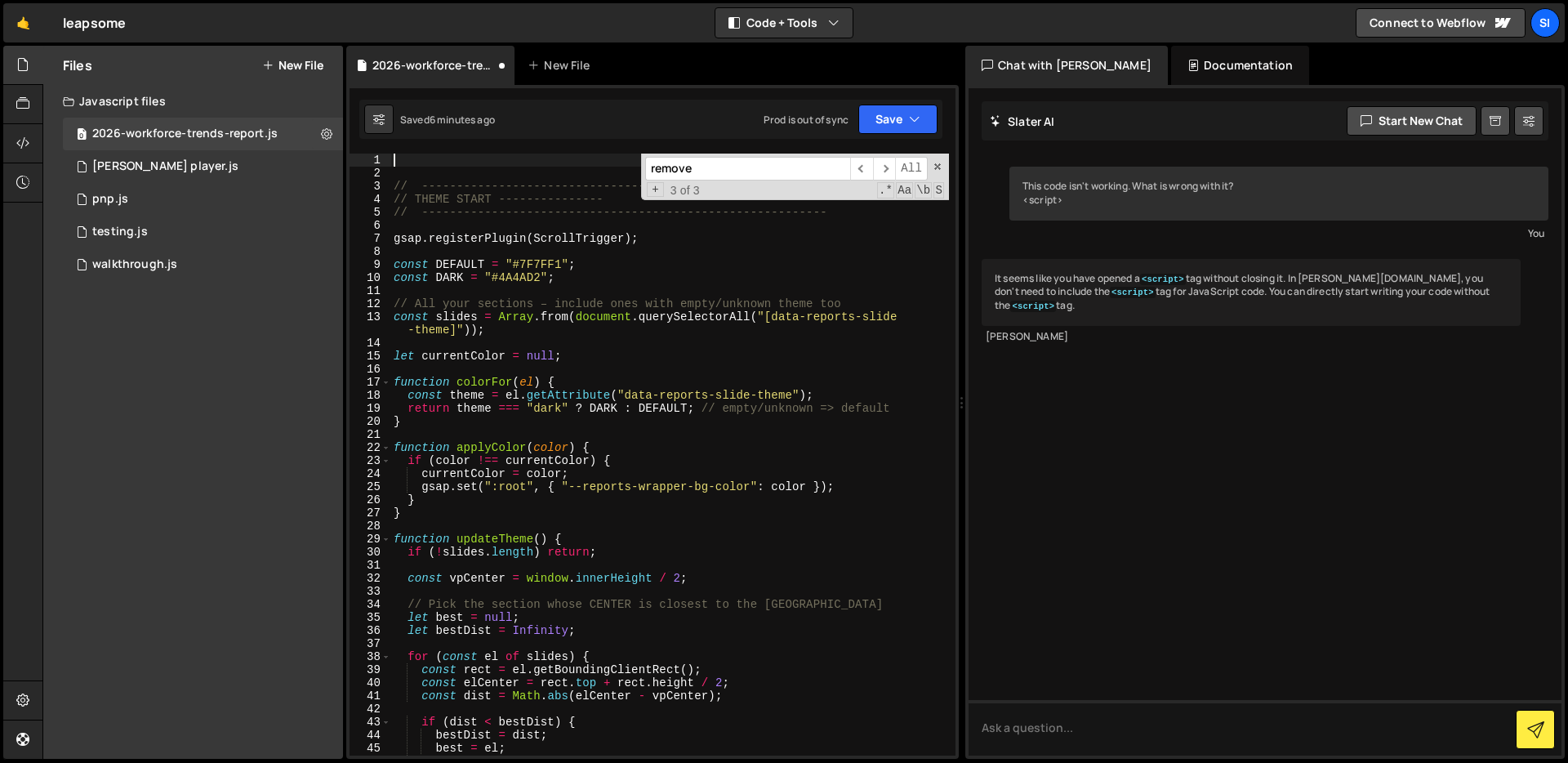
paste textarea "});"
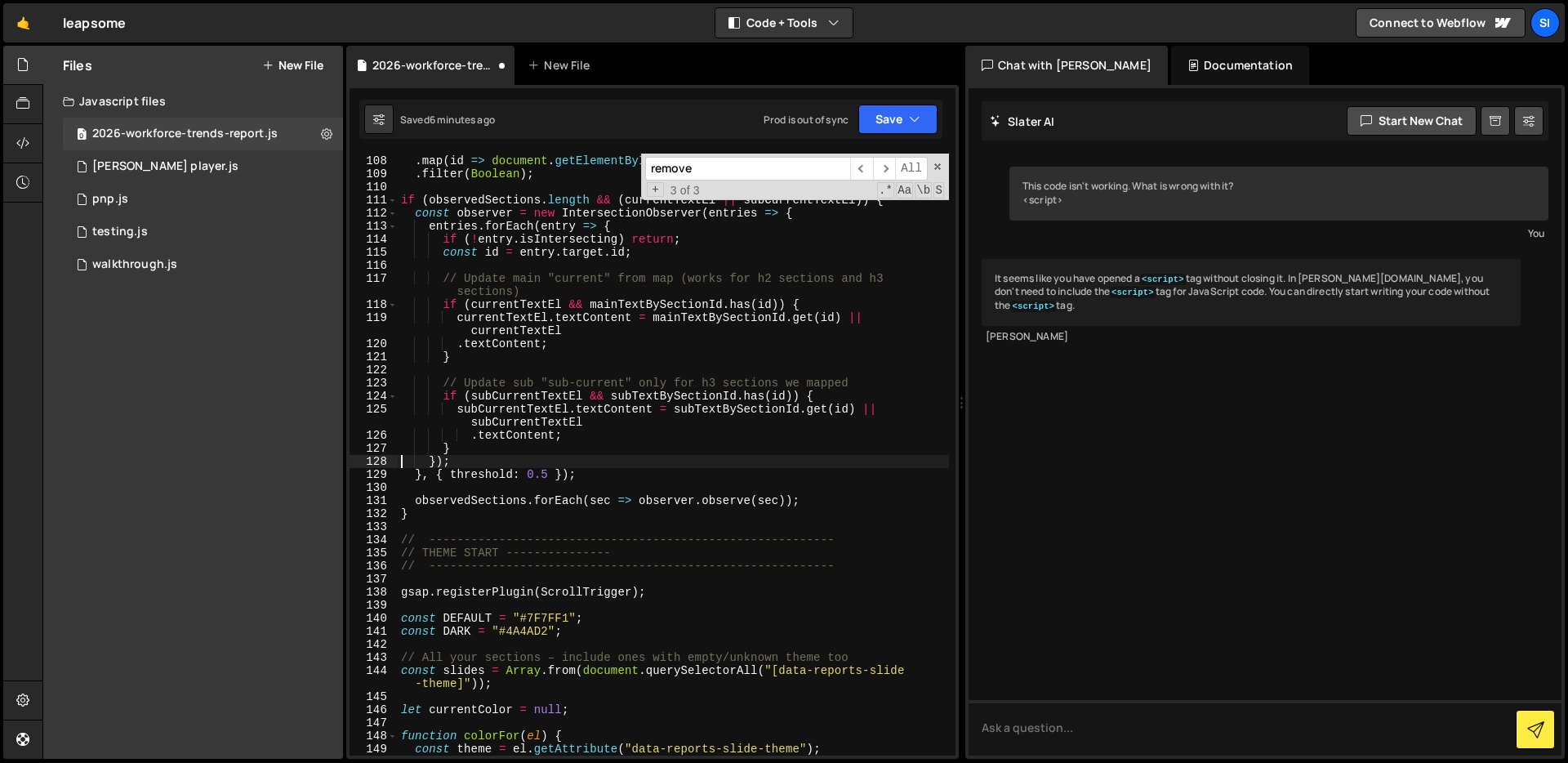
scroll to position [1567, 0]
click at [605, 477] on div "const observedSections = [ ... sectionIds ] . map ( id => document . getElement…" at bounding box center [673, 455] width 552 height 628
type textarea "});"
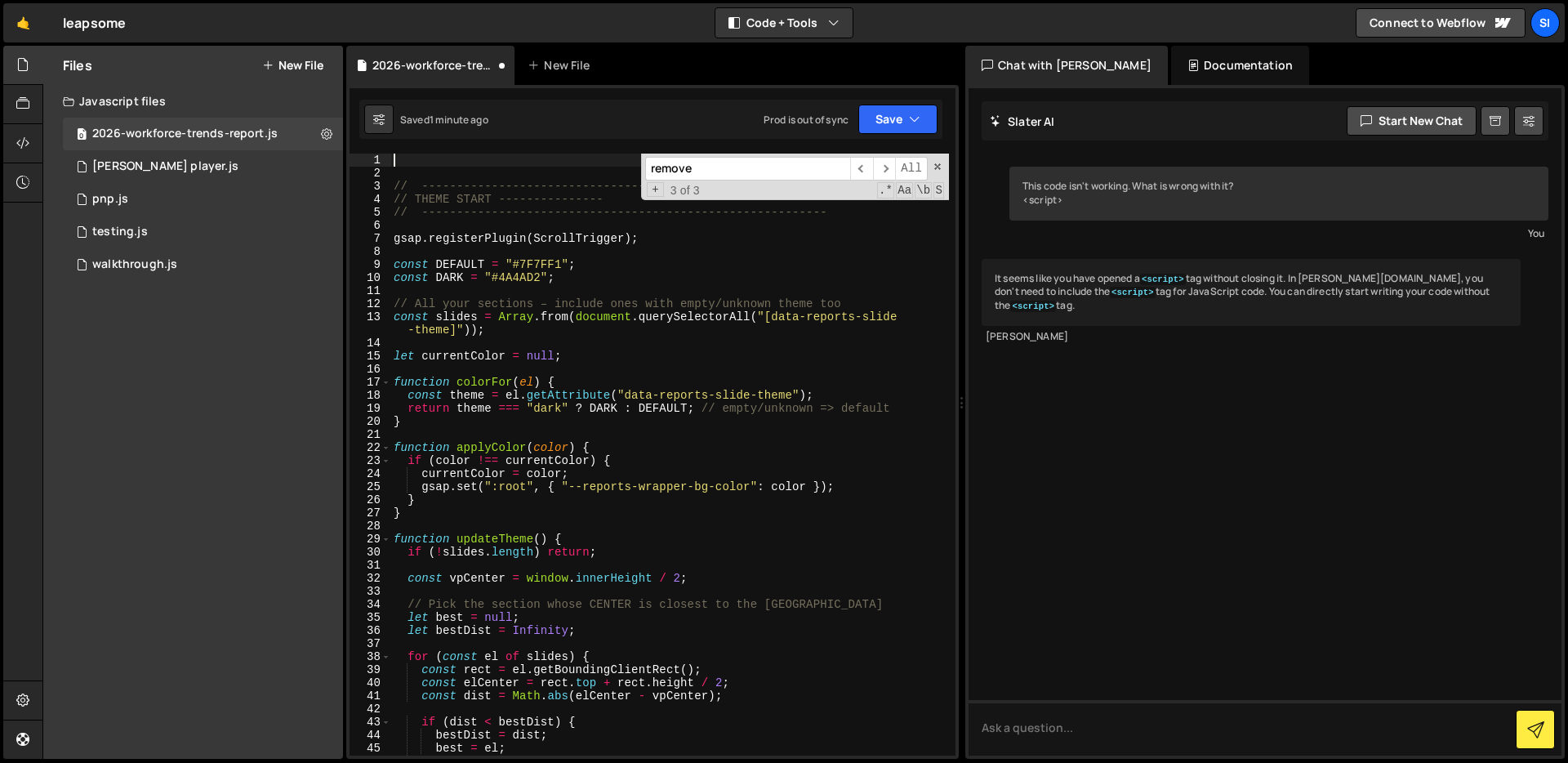
scroll to position [0, 0]
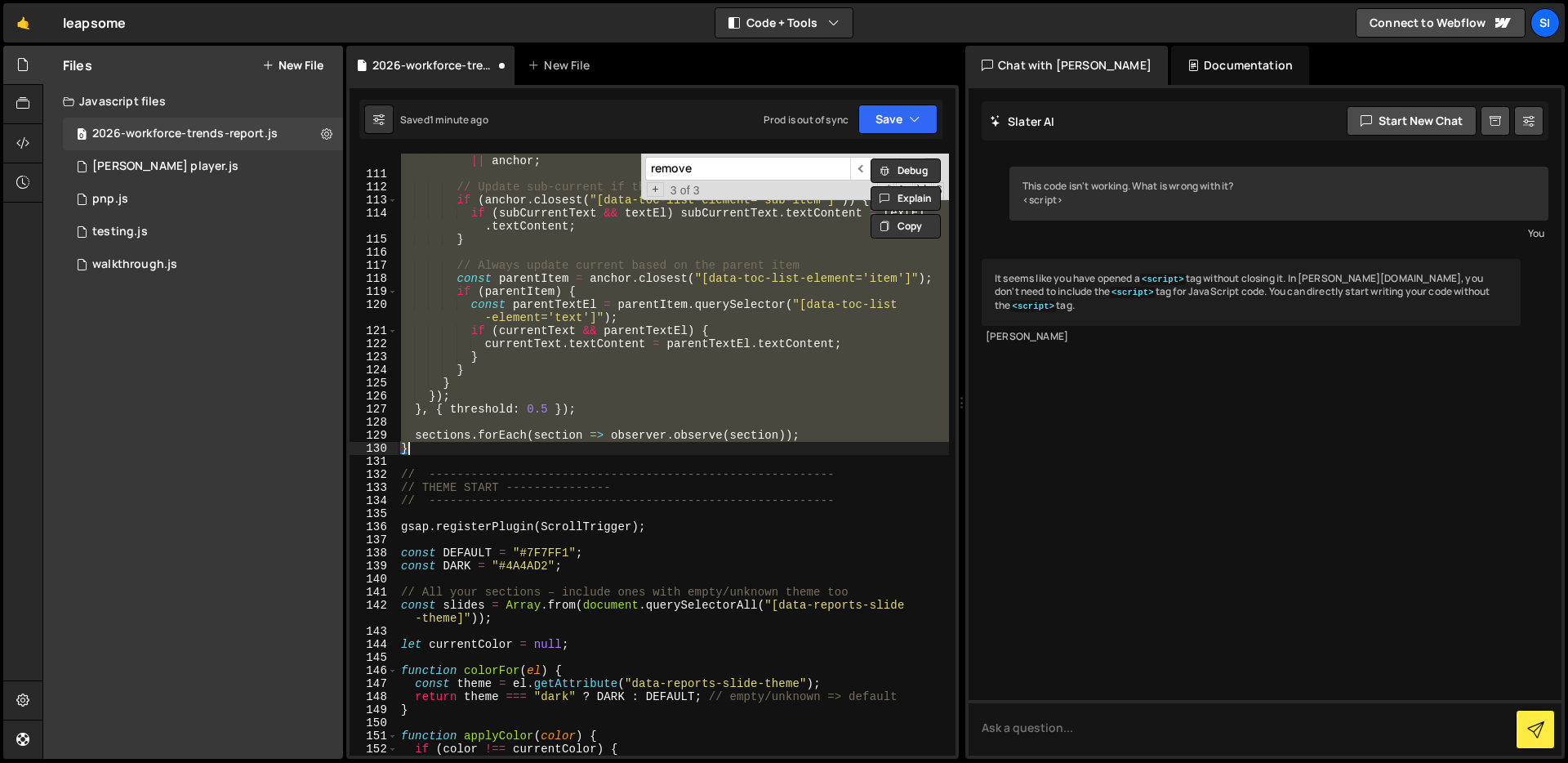
type textarea "});"
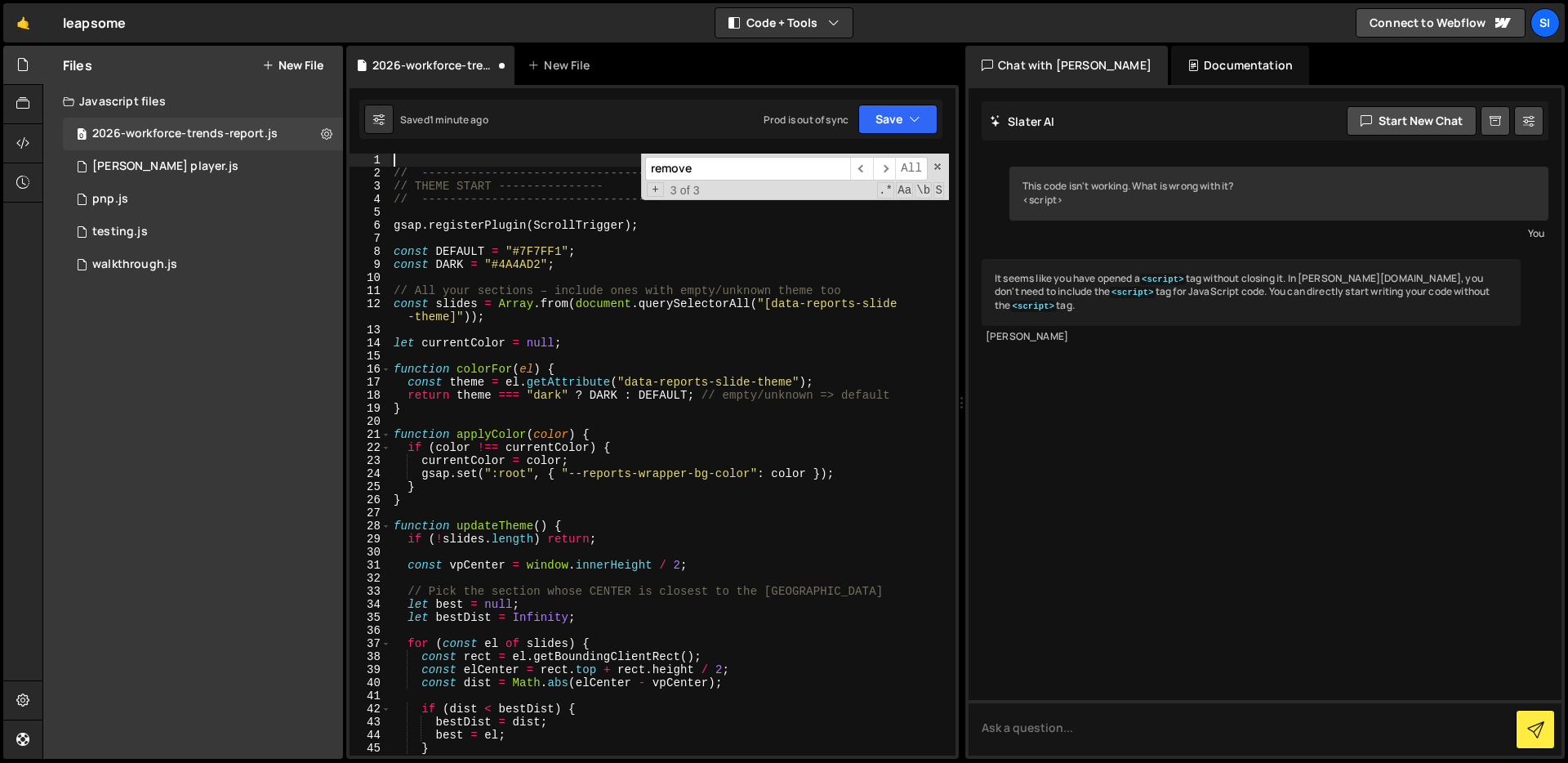
type textarea "}"
type textarea "});"
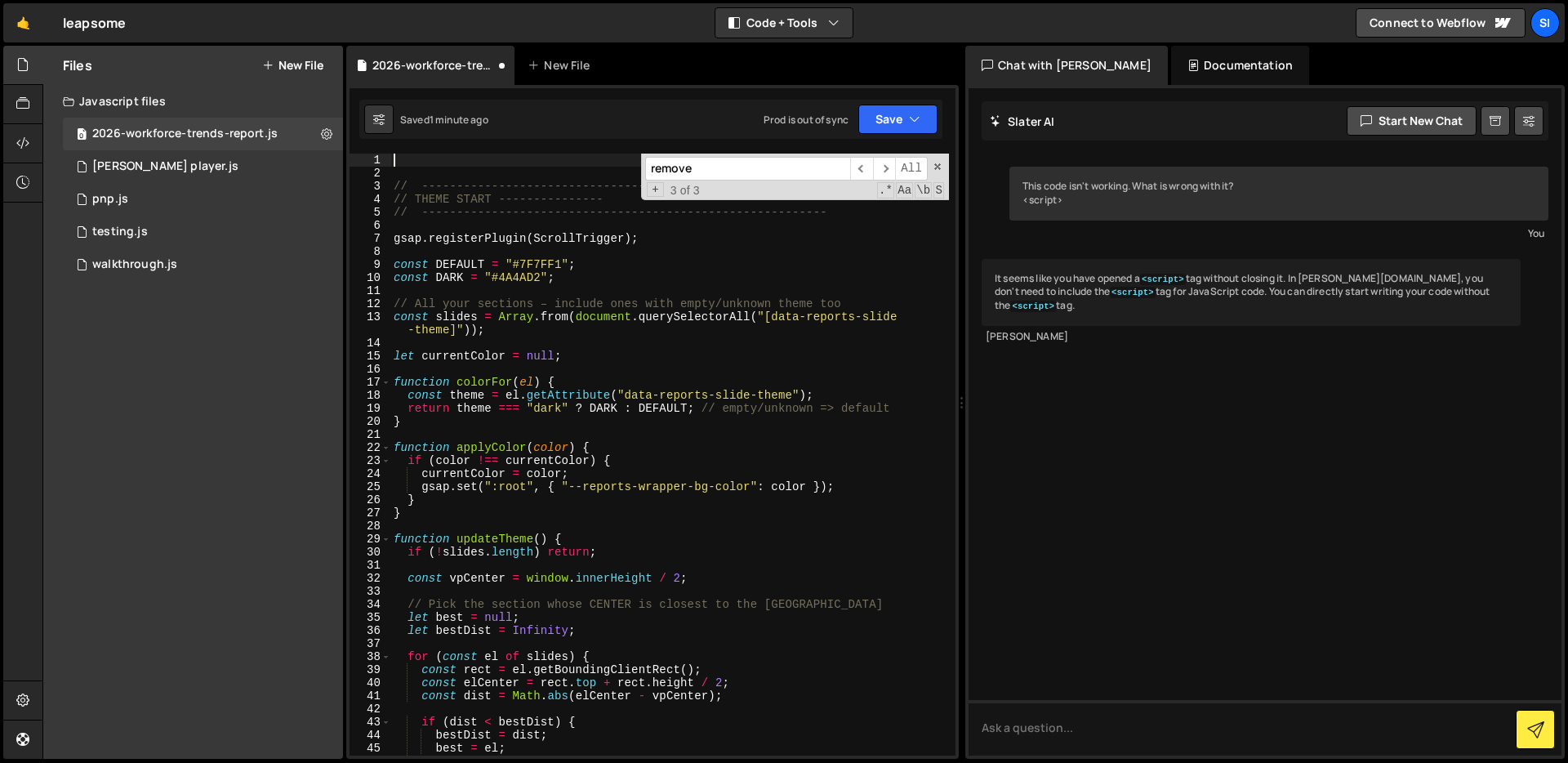
type textarea "});"
